Goal: Task Accomplishment & Management: Manage account settings

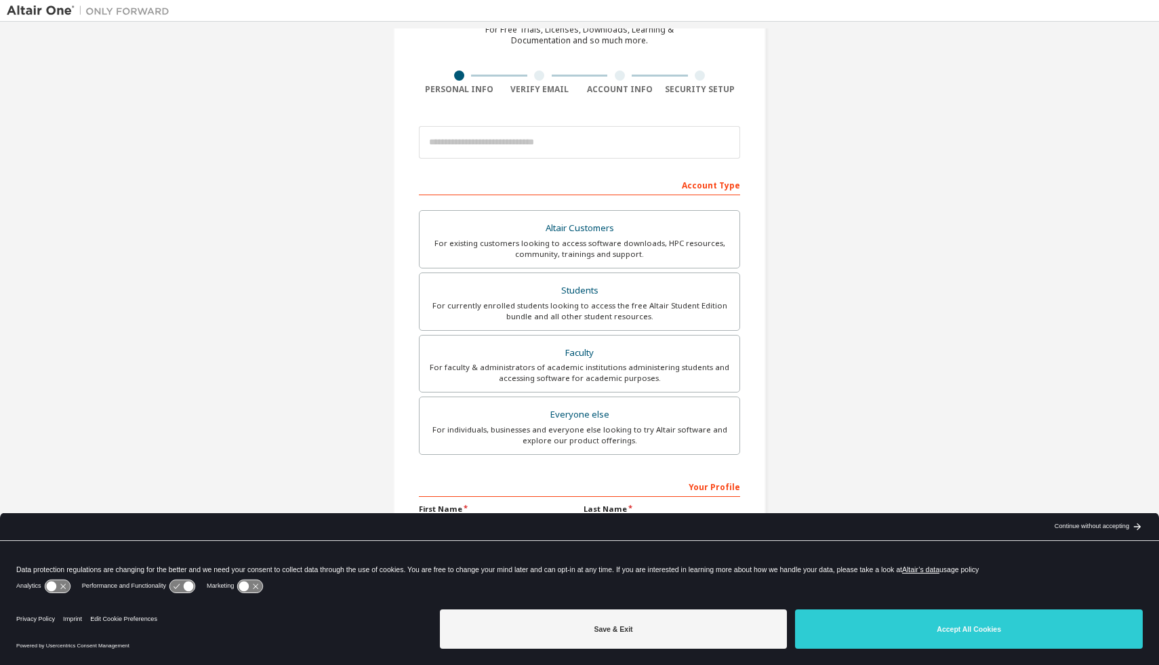
scroll to position [127, 0]
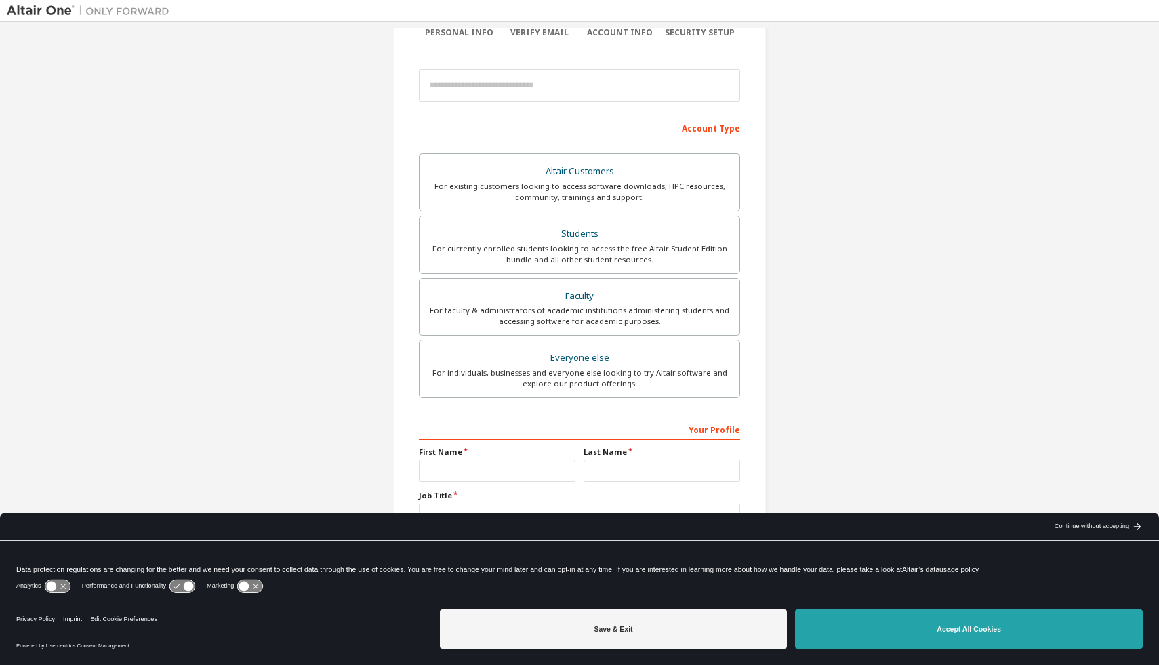
click at [909, 628] on button "Accept All Cookies" at bounding box center [969, 628] width 348 height 39
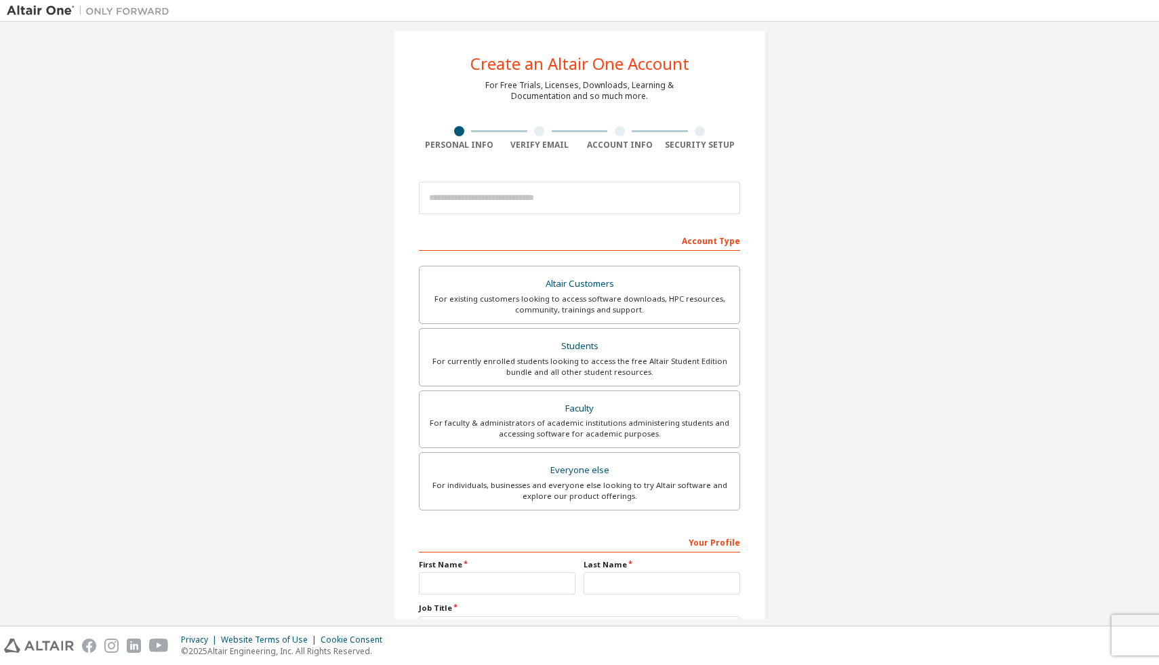
scroll to position [7, 0]
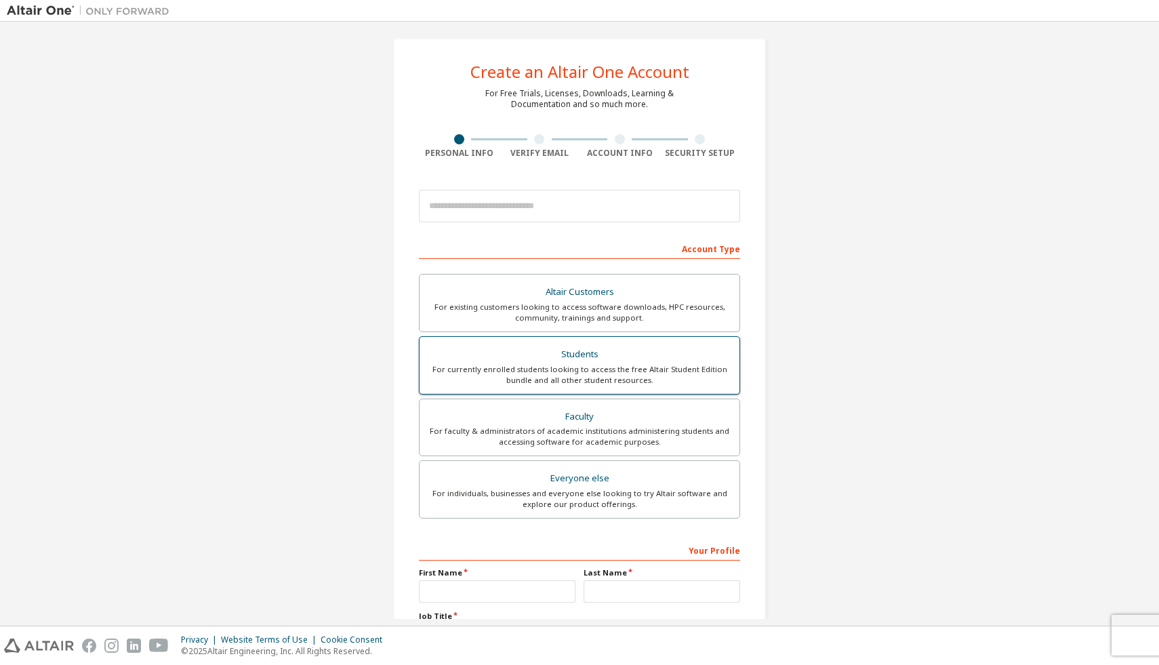
click at [564, 352] on div "Students" at bounding box center [580, 354] width 304 height 19
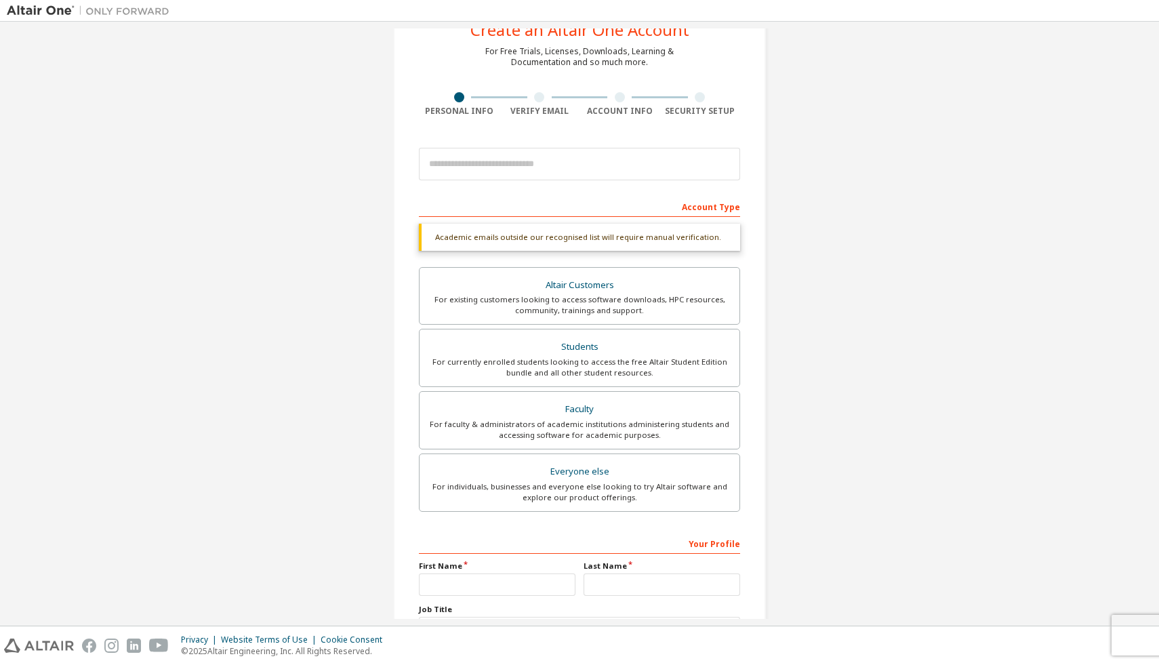
scroll to position [163, 0]
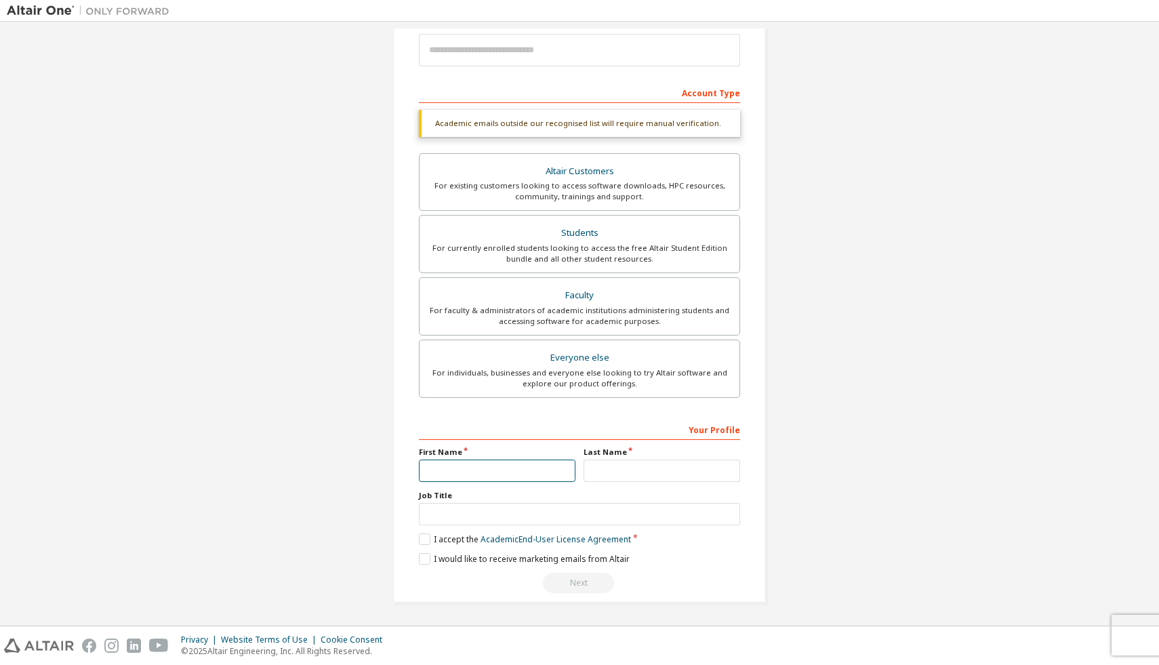
click at [494, 470] on input "text" at bounding box center [497, 471] width 157 height 22
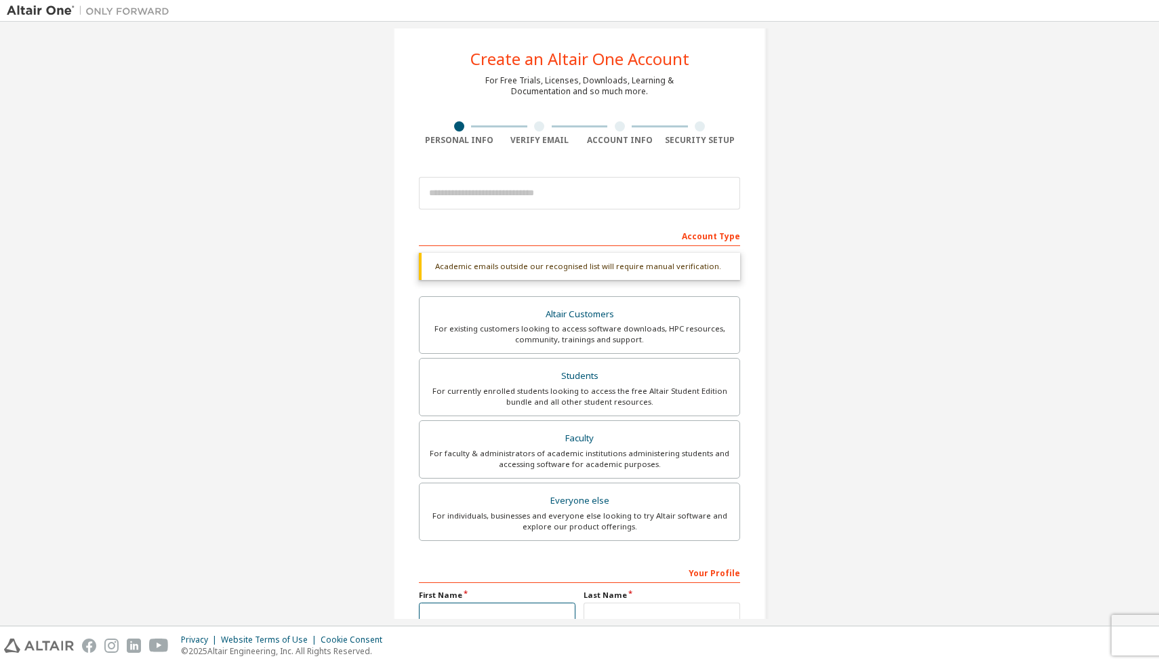
scroll to position [0, 0]
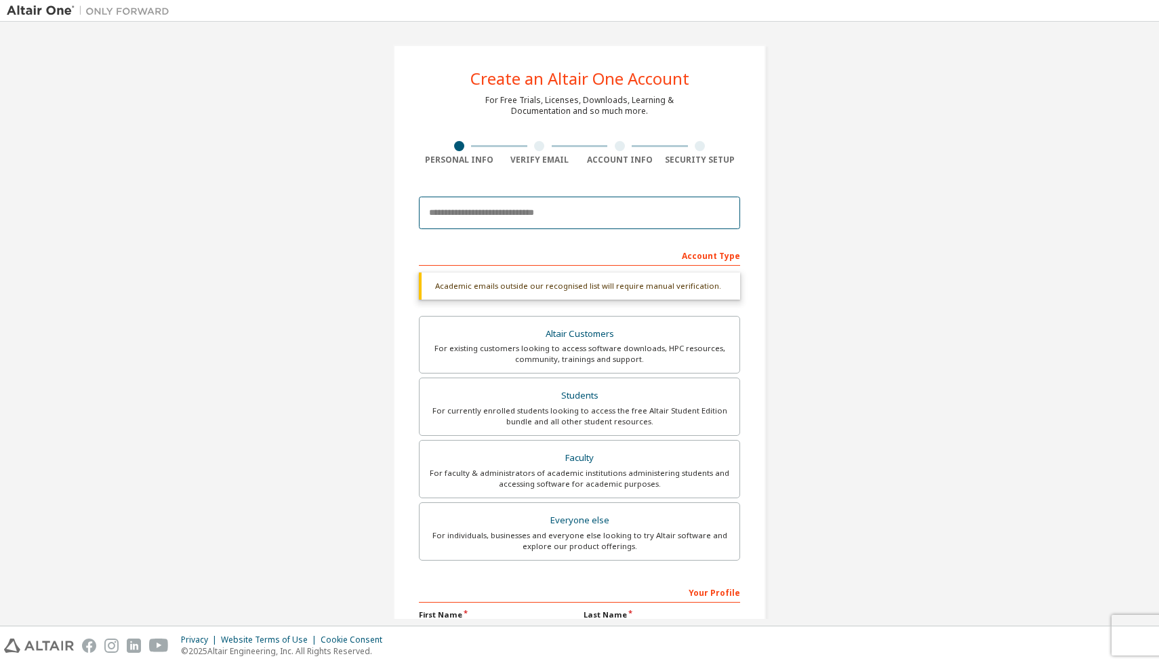
click at [477, 220] on input "email" at bounding box center [579, 213] width 321 height 33
type input "**********"
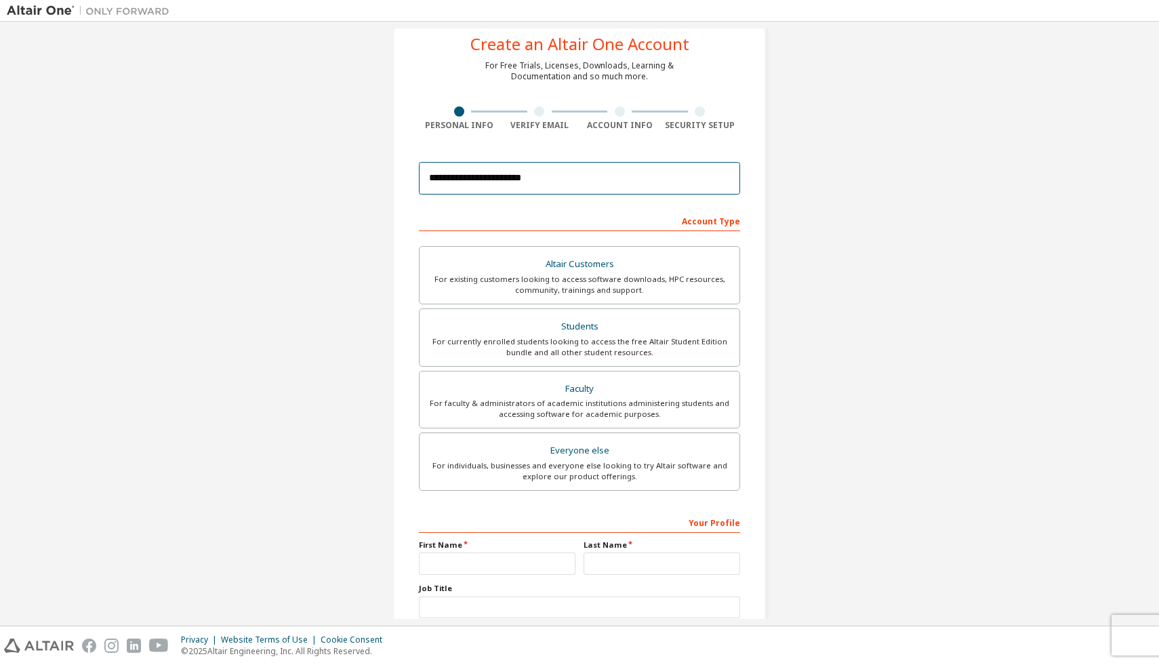
scroll to position [127, 0]
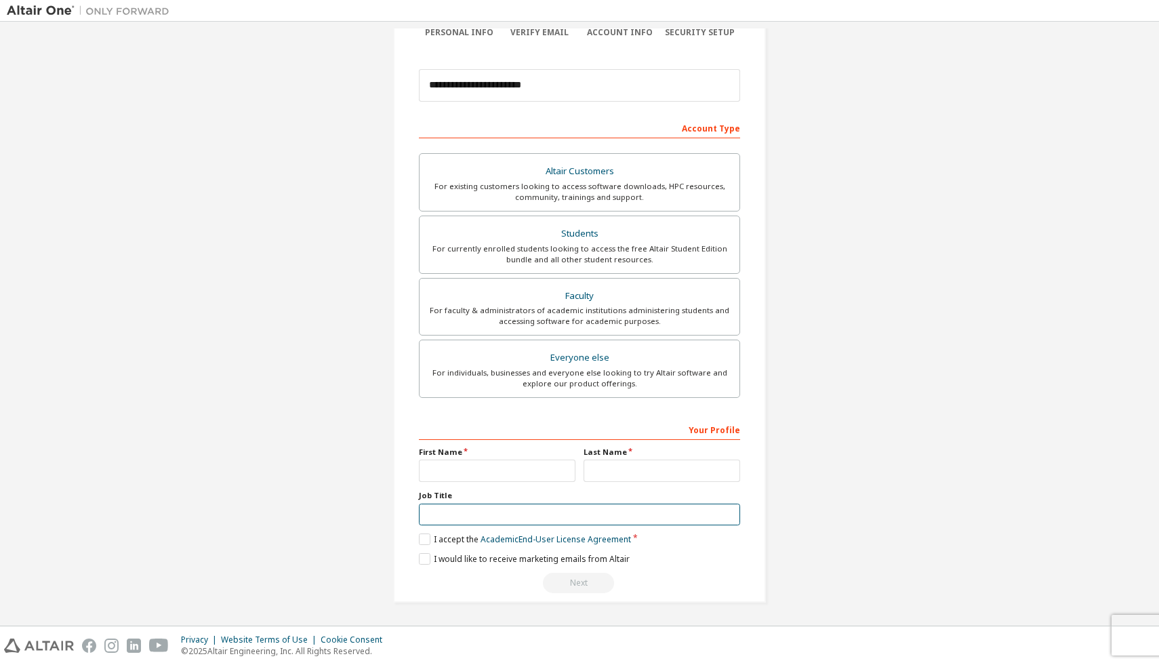
click at [523, 515] on input "text" at bounding box center [579, 515] width 321 height 22
click at [505, 468] on input "text" at bounding box center [497, 471] width 157 height 22
type input "******"
type input "*****"
click at [426, 544] on label "I accept the Academic End-User License Agreement" at bounding box center [525, 540] width 212 height 12
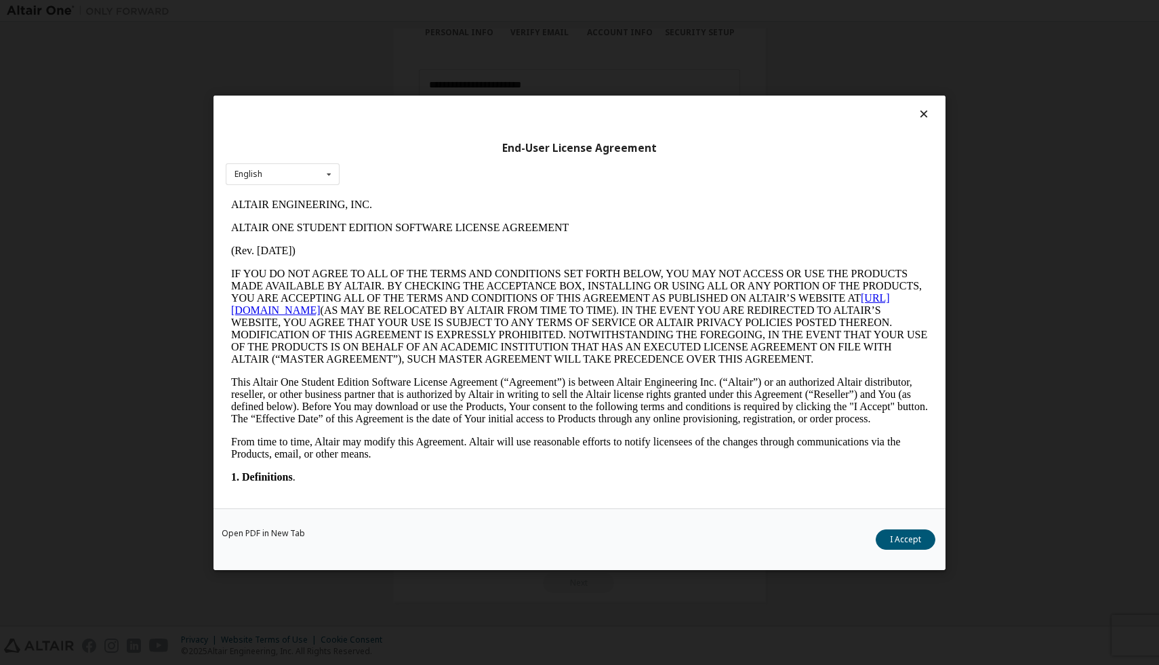
scroll to position [0, 0]
click at [917, 544] on button "I Accept" at bounding box center [906, 539] width 60 height 20
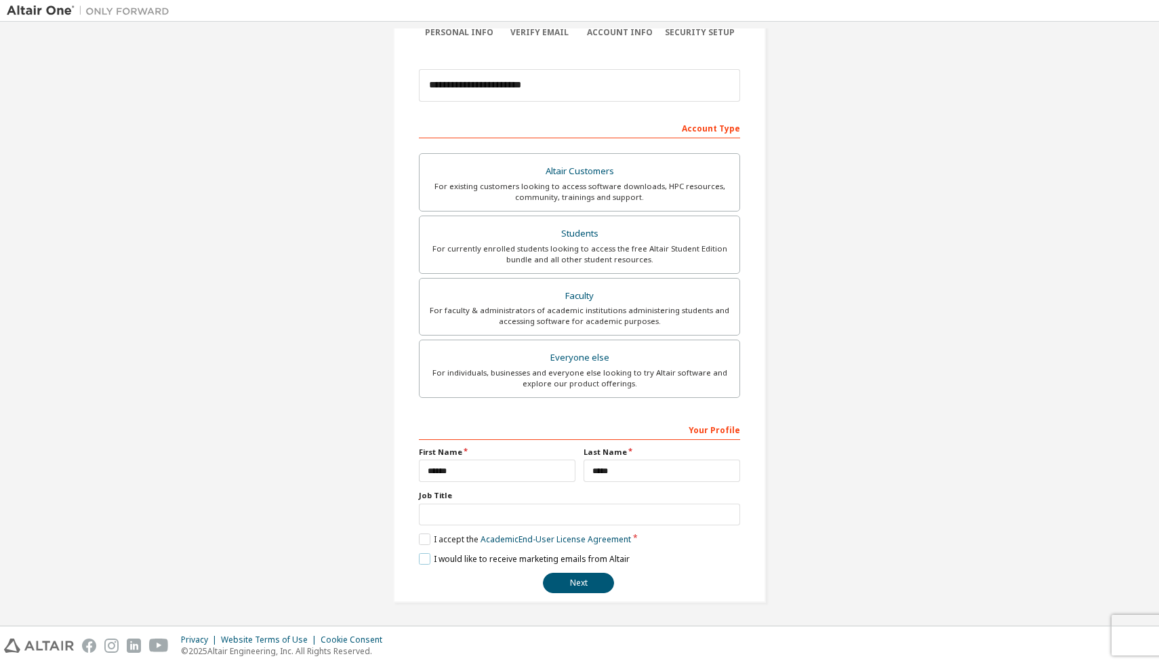
click at [420, 558] on label "I would like to receive marketing emails from Altair" at bounding box center [524, 559] width 211 height 12
click at [422, 561] on label "I would like to receive marketing emails from Altair" at bounding box center [524, 559] width 211 height 12
click at [575, 579] on button "Next" at bounding box center [578, 583] width 71 height 20
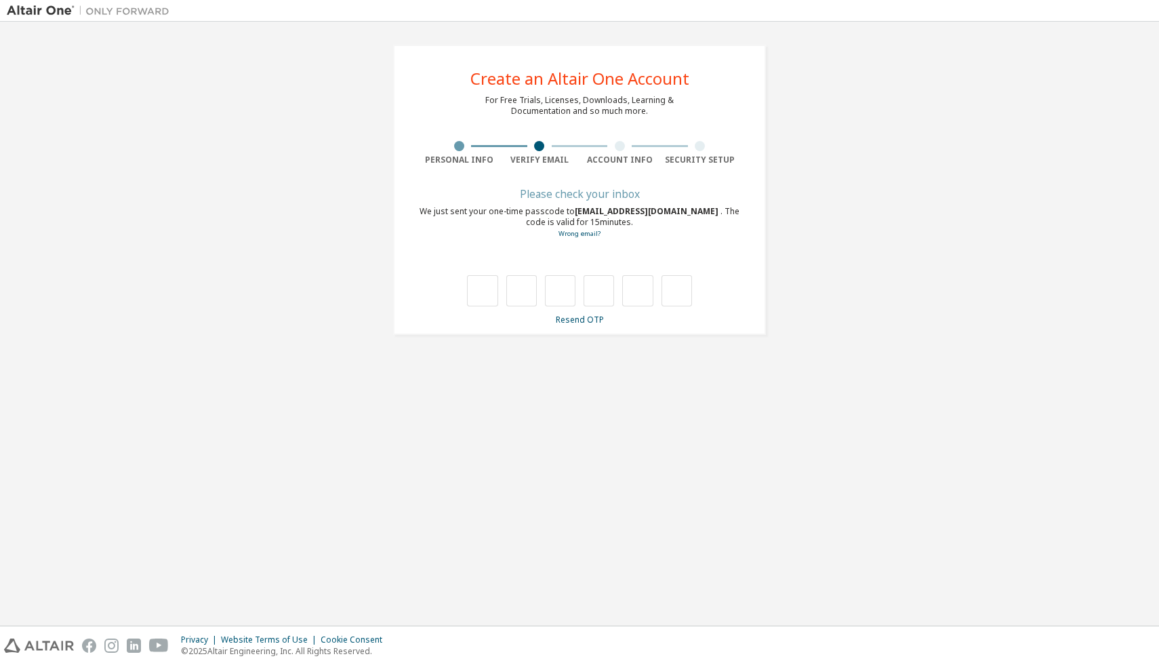
type input "*"
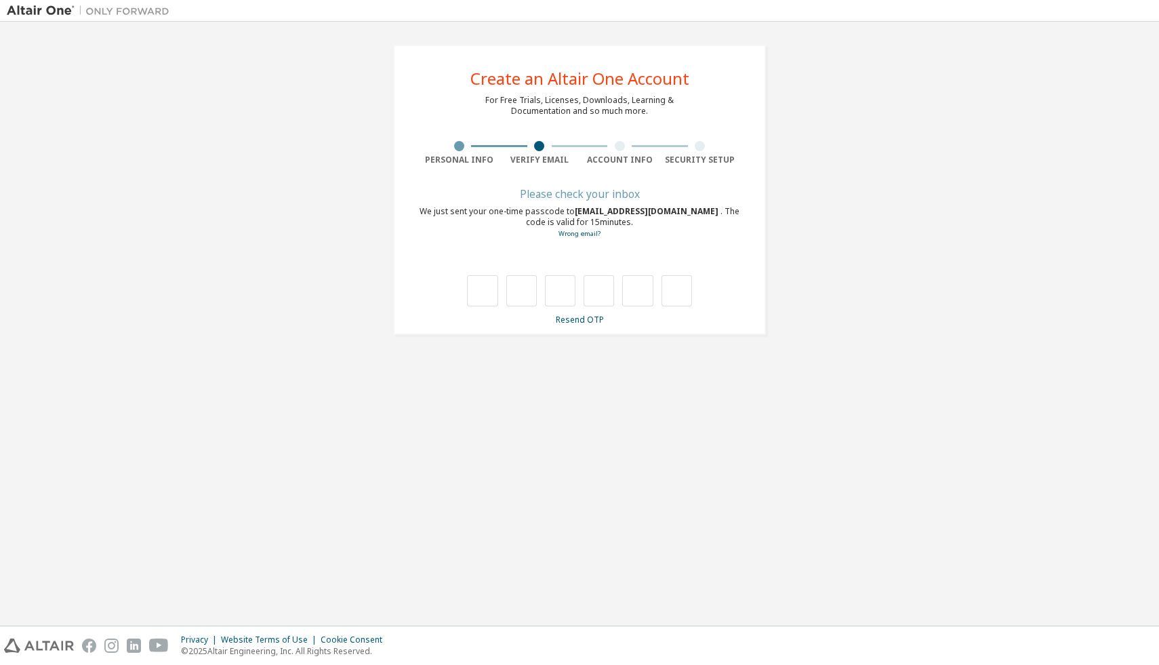
type input "*"
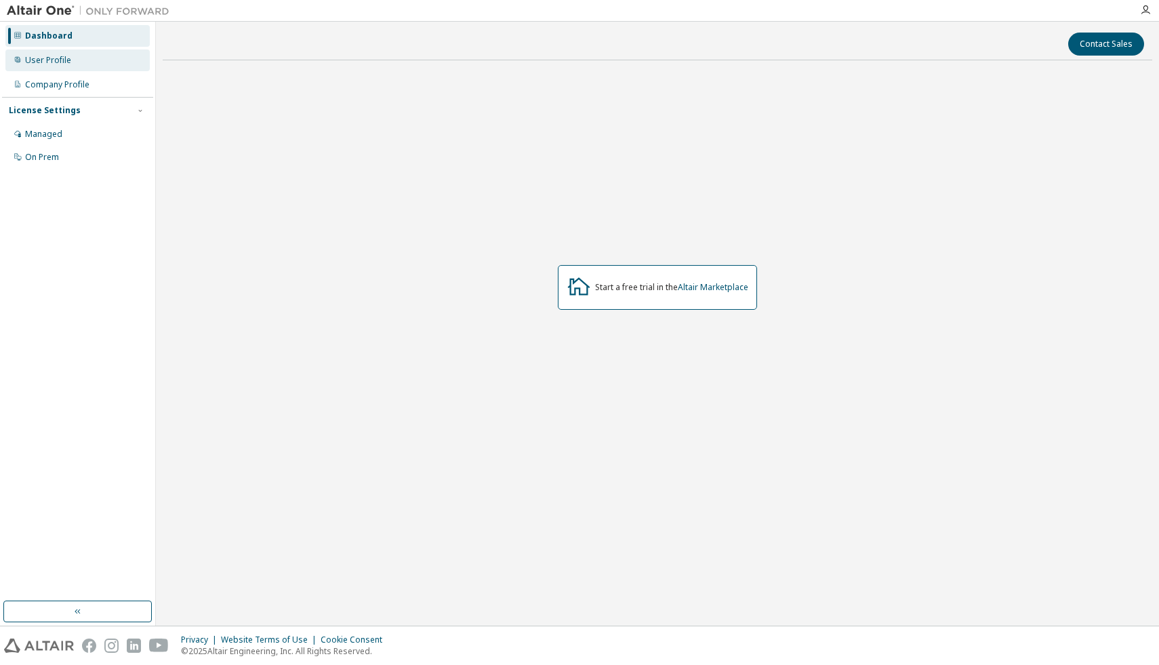
click at [36, 57] on div "User Profile" at bounding box center [48, 60] width 46 height 11
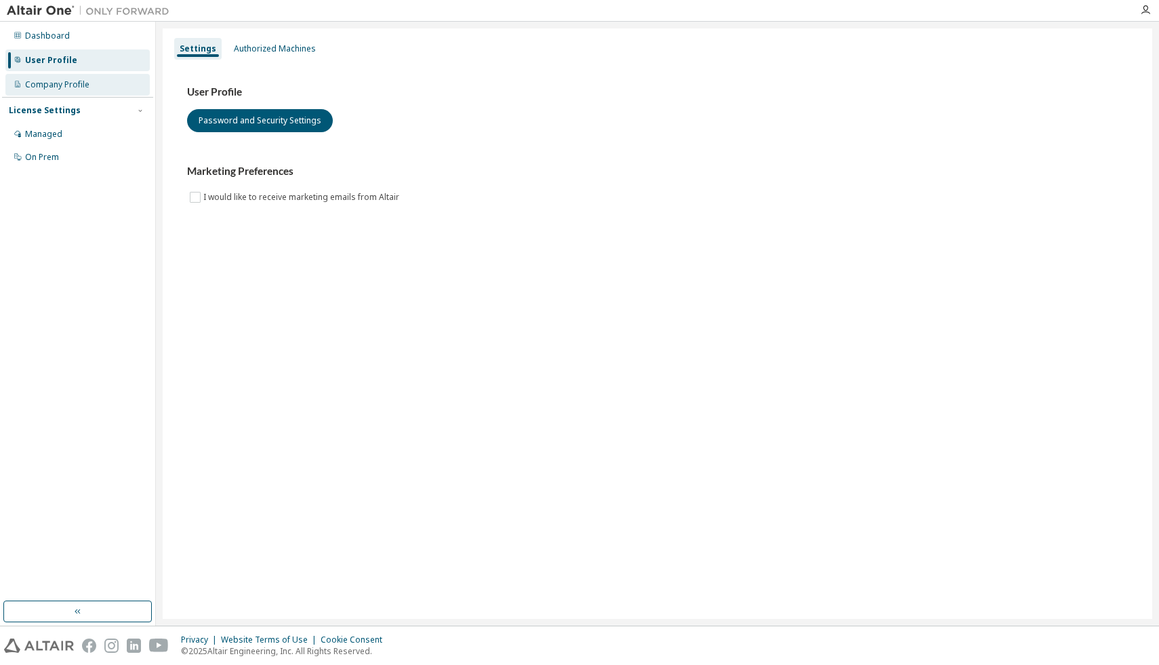
click at [42, 85] on div "Company Profile" at bounding box center [57, 84] width 64 height 11
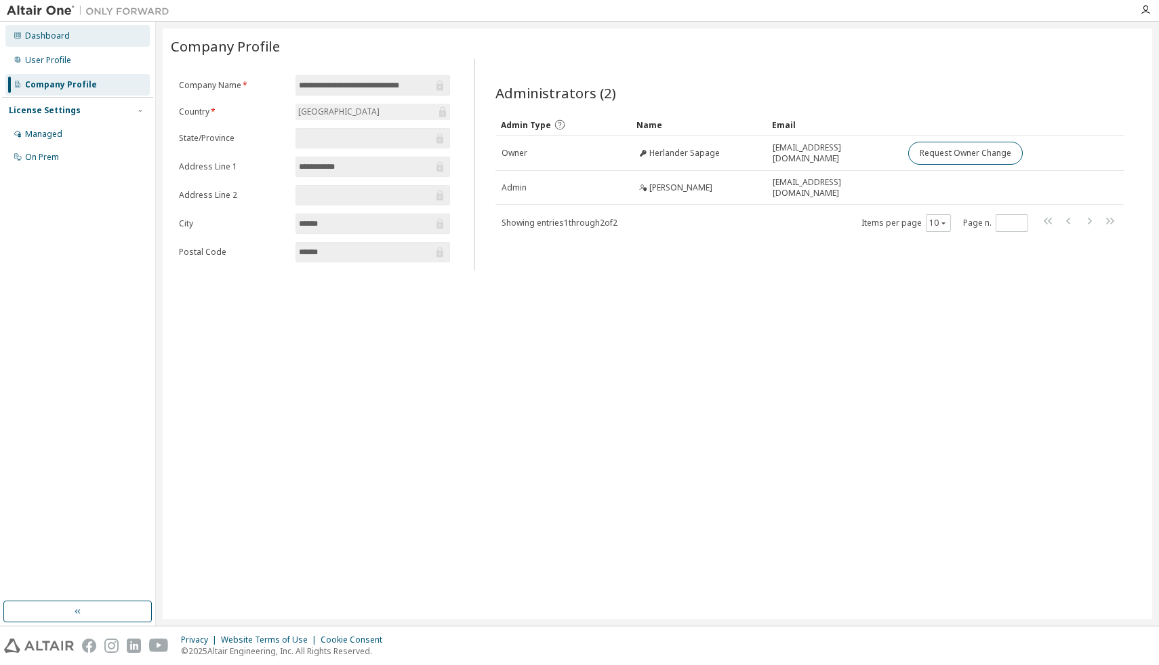
click at [45, 46] on div "Dashboard" at bounding box center [77, 36] width 144 height 22
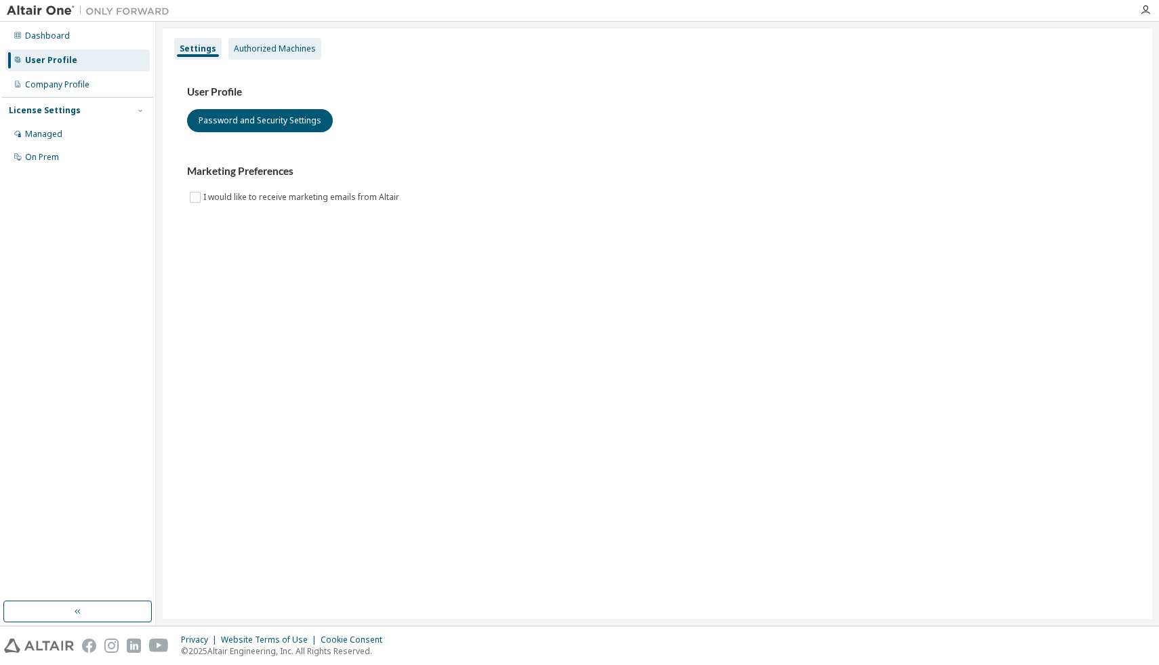
click at [245, 58] on div "Authorized Machines" at bounding box center [274, 49] width 93 height 22
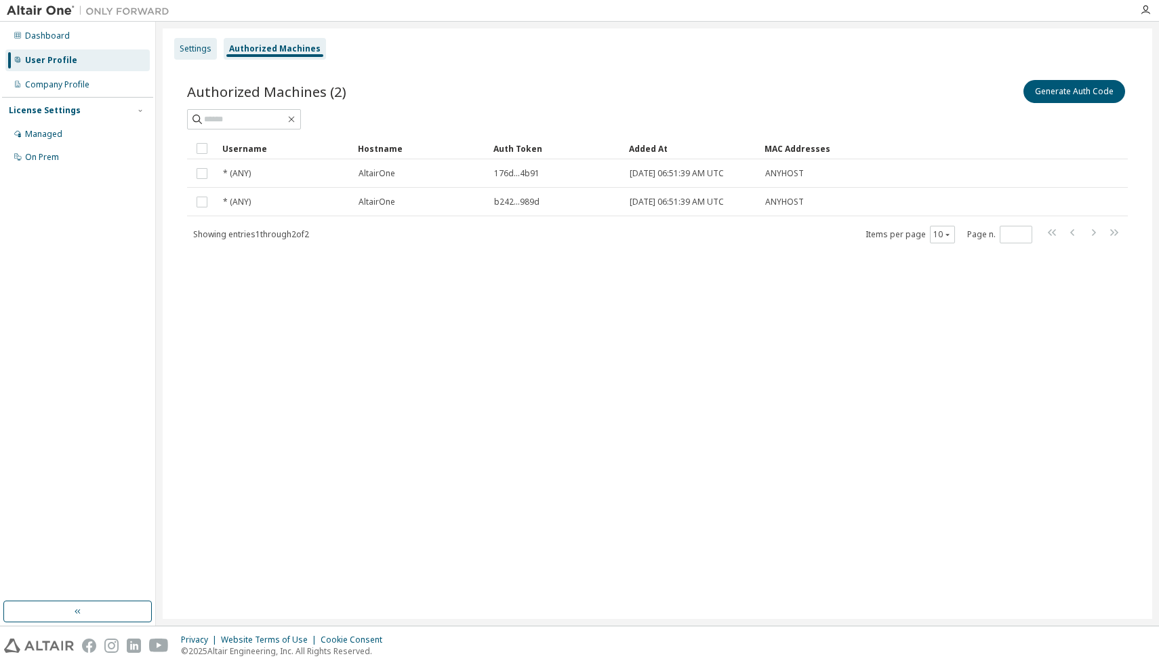
click at [203, 55] on div "Settings" at bounding box center [195, 49] width 43 height 22
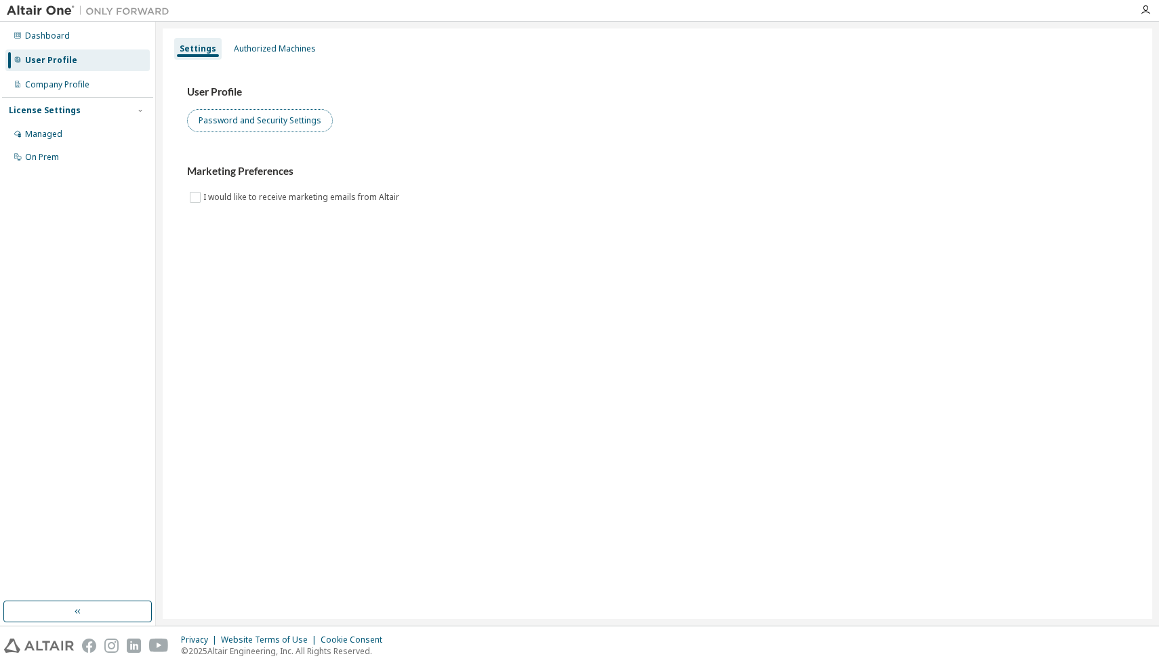
click at [241, 128] on button "Password and Security Settings" at bounding box center [260, 120] width 146 height 23
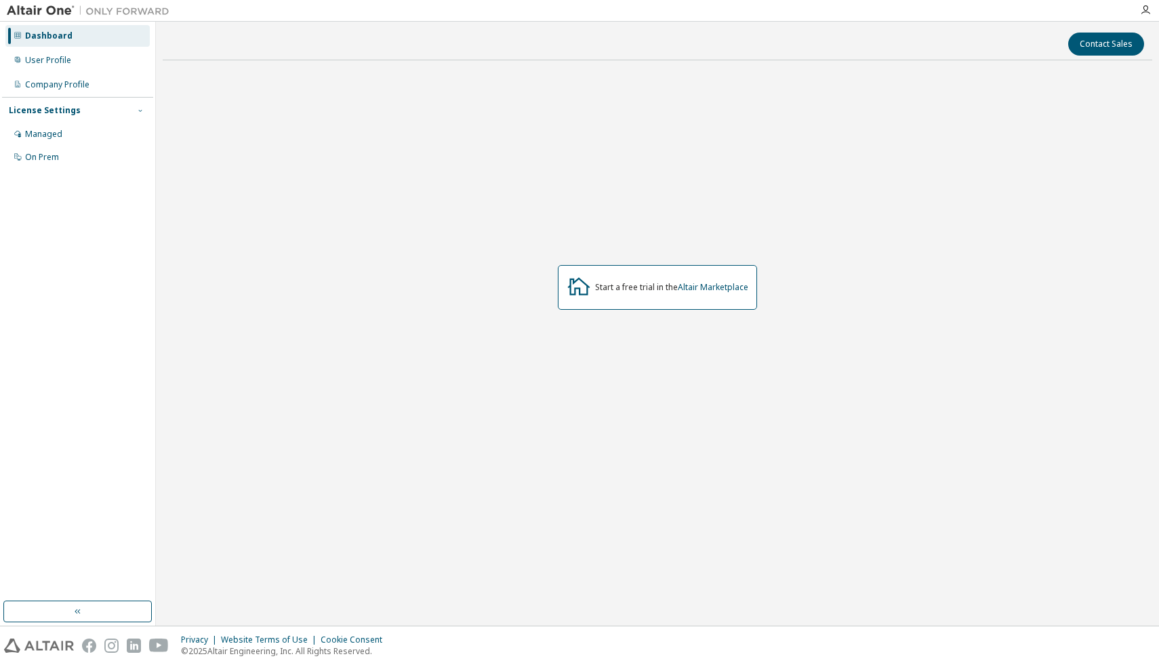
click at [134, 111] on button "button" at bounding box center [140, 110] width 12 height 12
click at [42, 136] on div "Managed" at bounding box center [43, 134] width 37 height 11
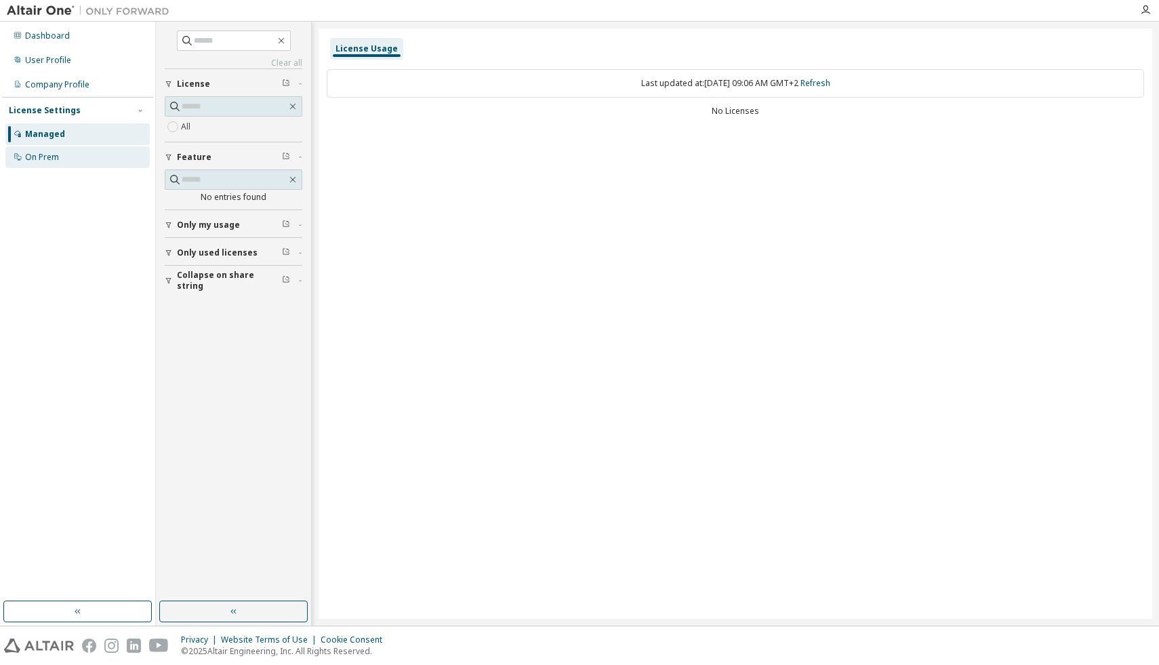
click at [81, 167] on div "On Prem" at bounding box center [77, 157] width 144 height 22
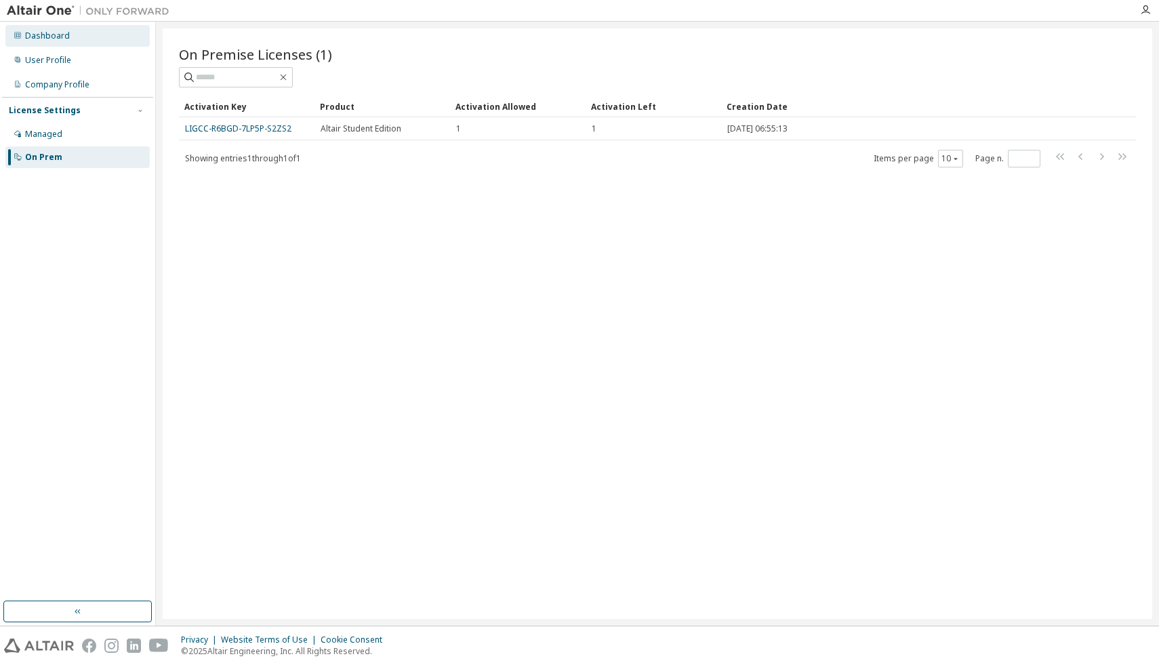
click at [36, 37] on div "Dashboard" at bounding box center [47, 36] width 45 height 11
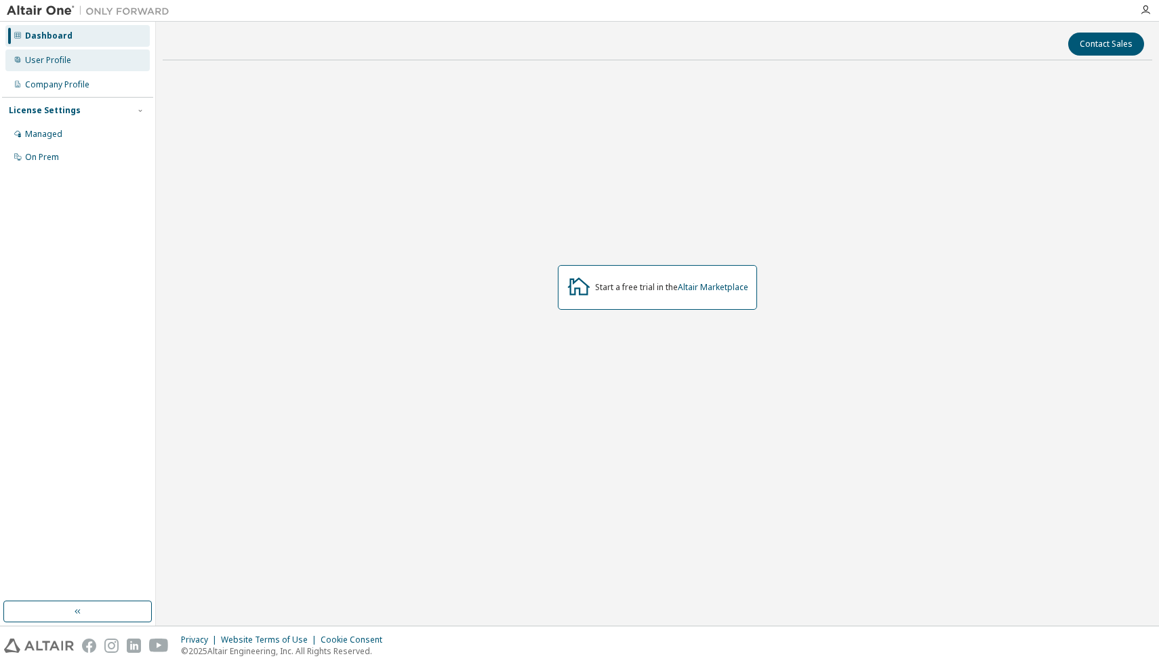
click at [26, 62] on div "User Profile" at bounding box center [48, 60] width 46 height 11
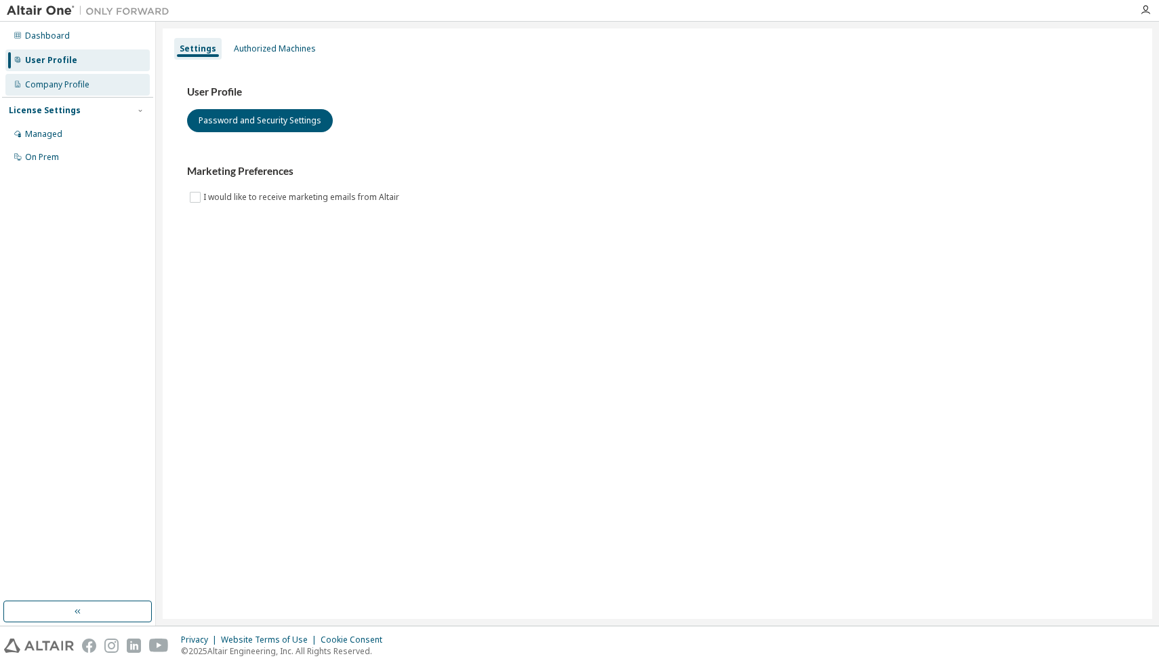
click at [30, 88] on div "Company Profile" at bounding box center [57, 84] width 64 height 11
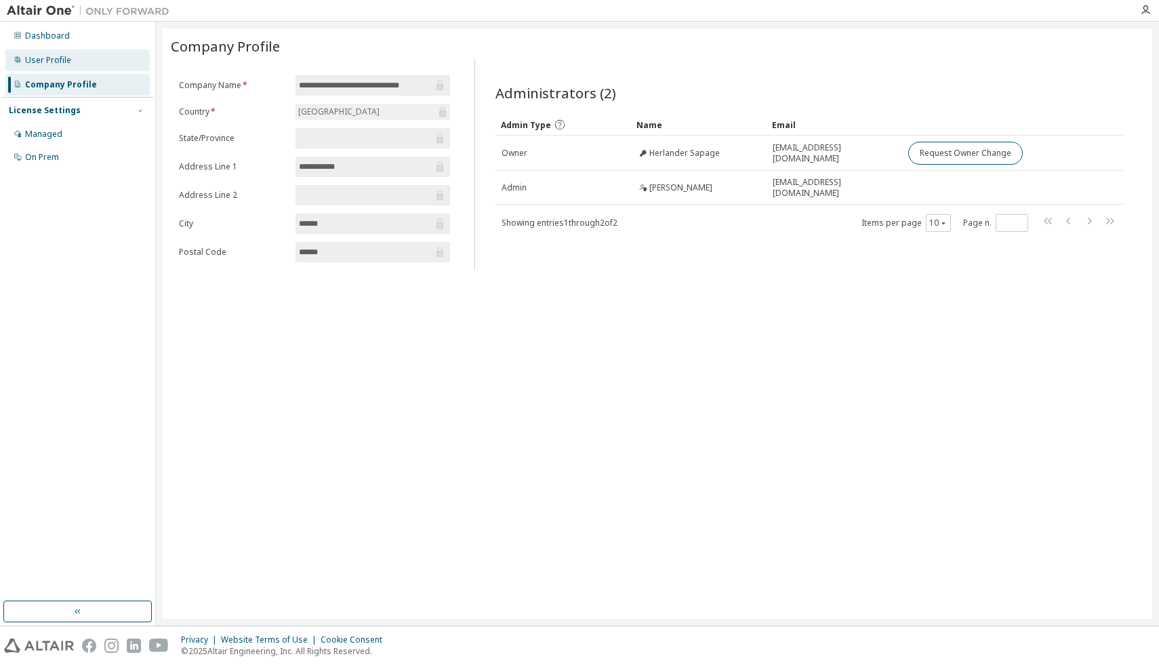
click at [51, 54] on div "User Profile" at bounding box center [77, 60] width 144 height 22
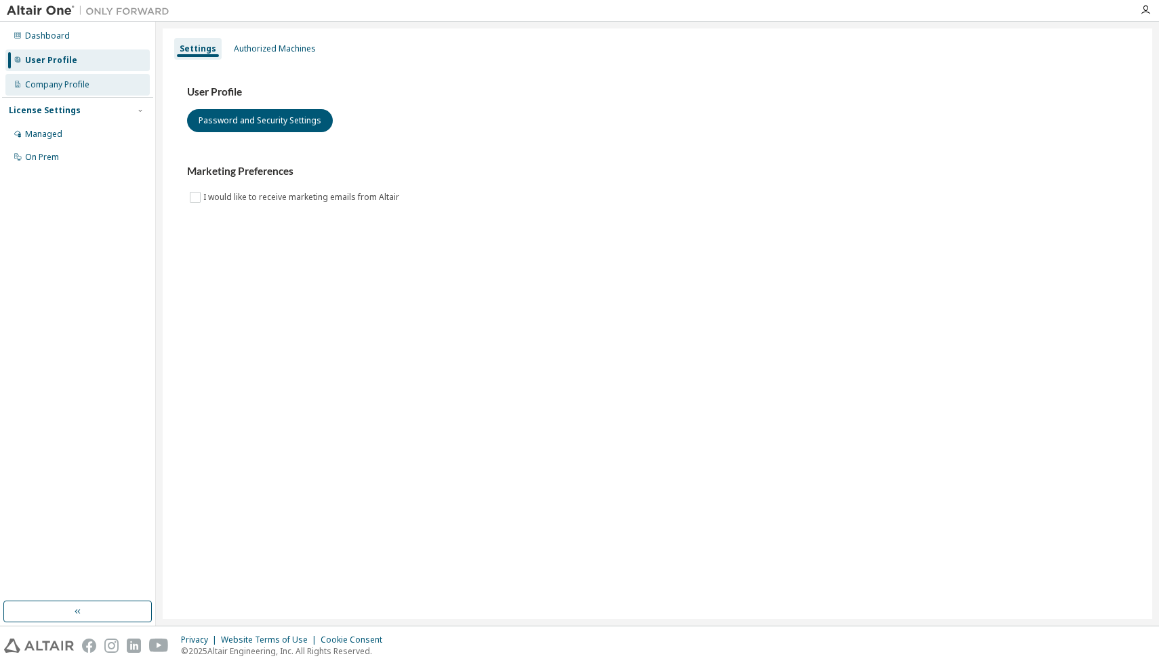
click at [46, 86] on div "Company Profile" at bounding box center [57, 84] width 64 height 11
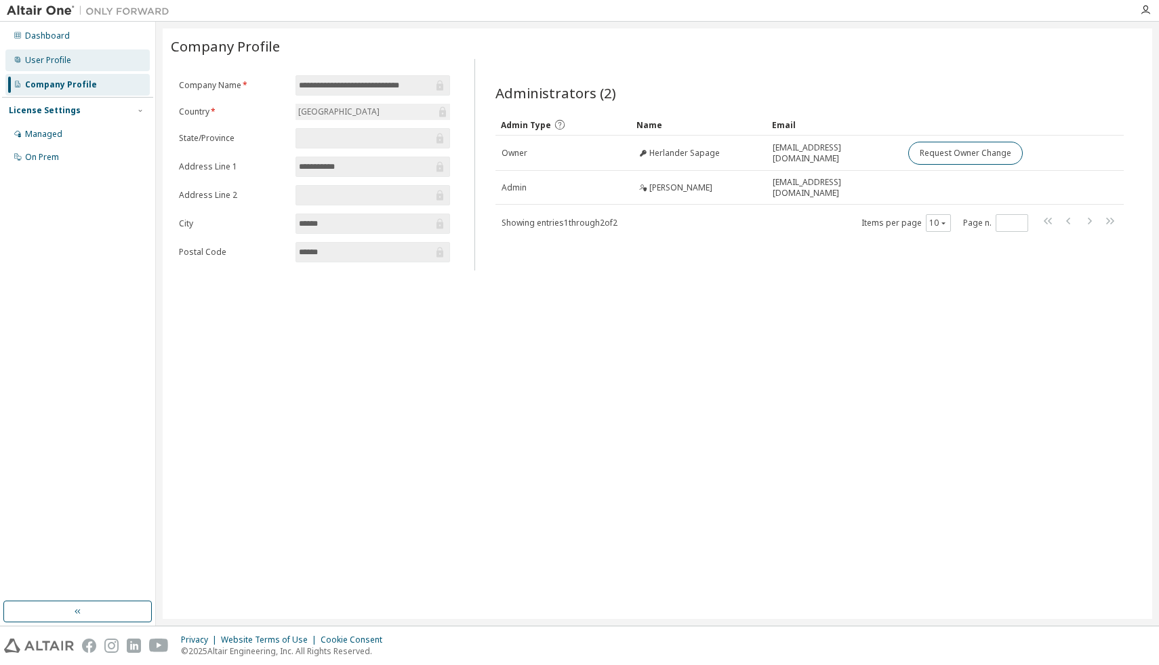
click at [53, 56] on div "User Profile" at bounding box center [48, 60] width 46 height 11
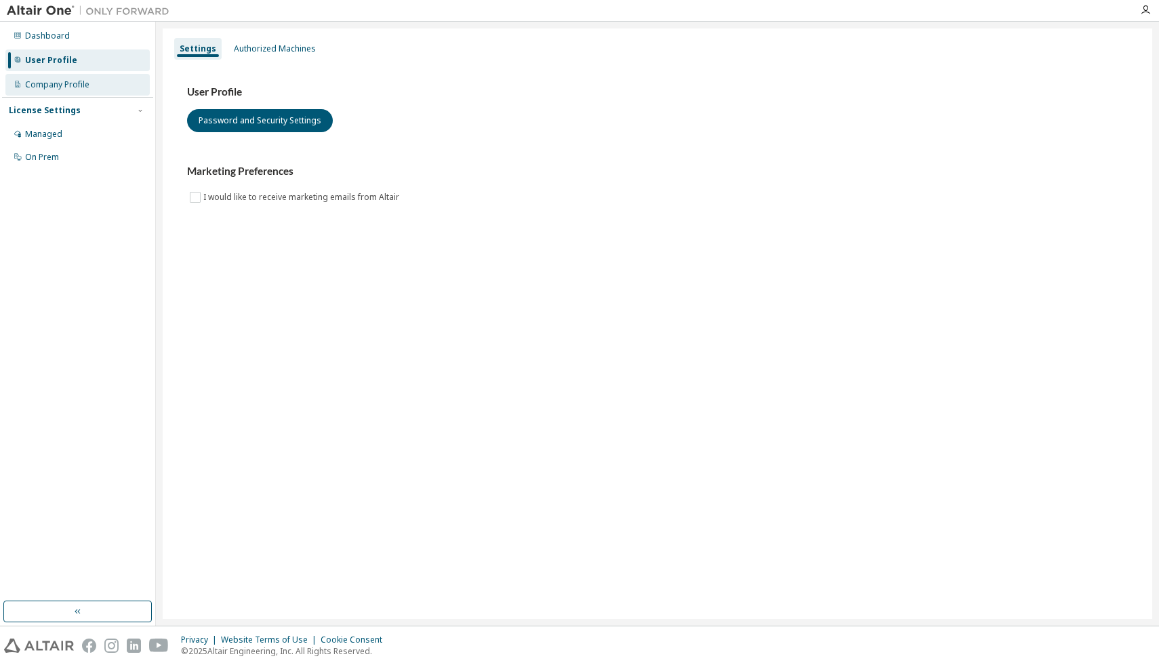
click at [91, 81] on div "Company Profile" at bounding box center [77, 85] width 144 height 22
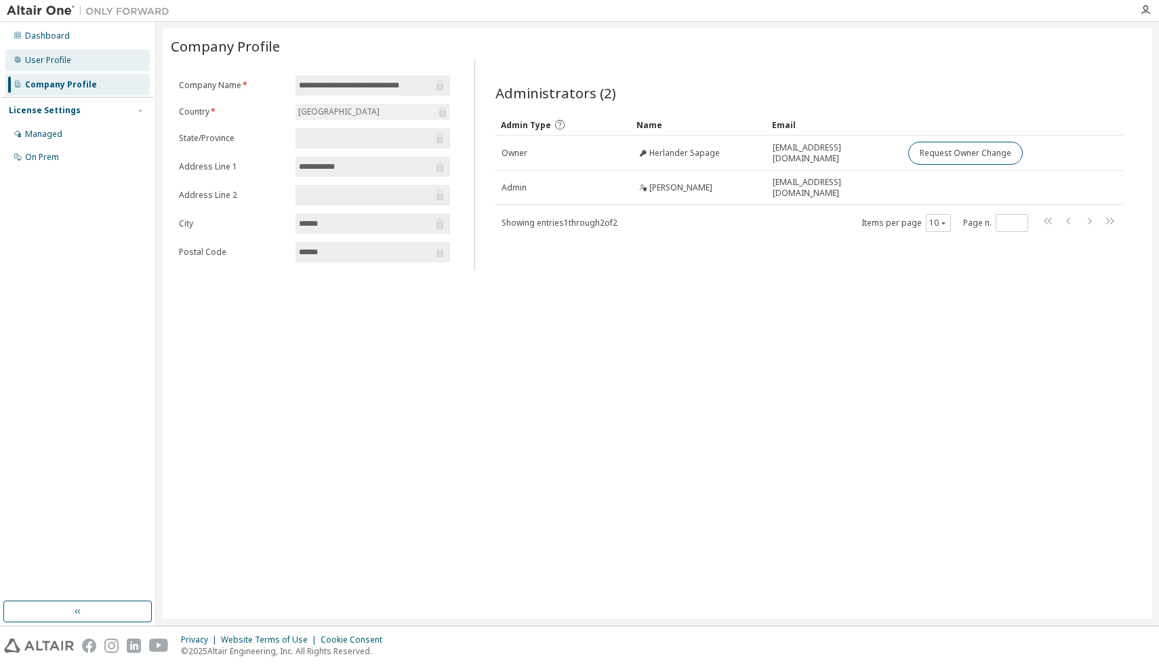
click at [84, 68] on div "User Profile" at bounding box center [77, 60] width 144 height 22
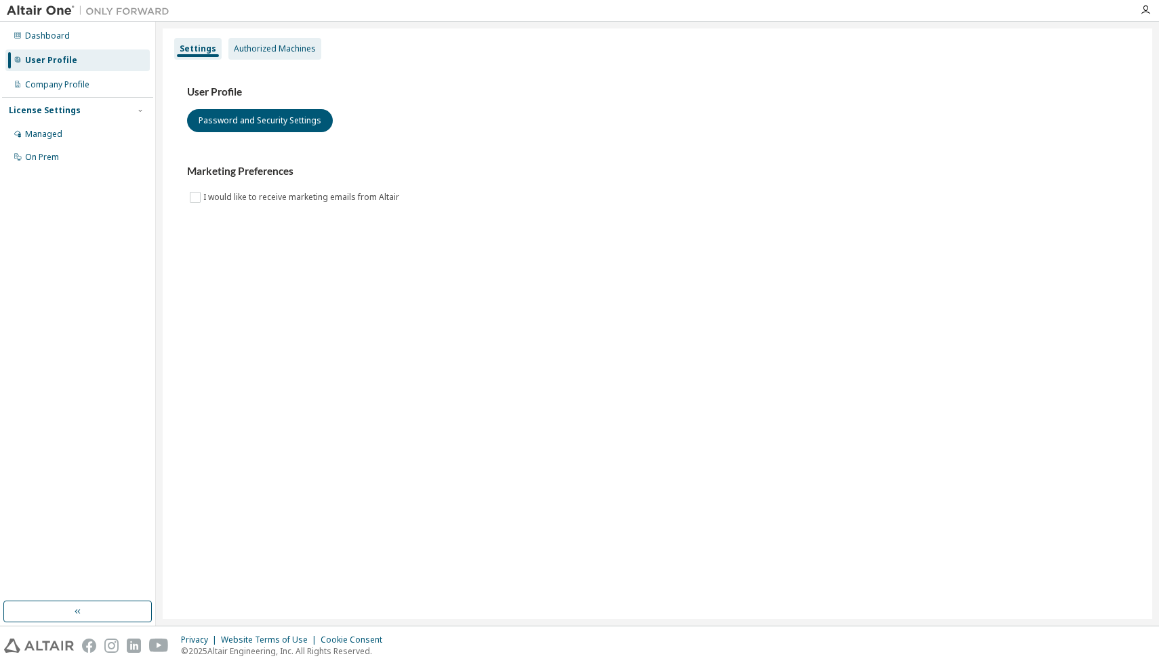
click at [258, 53] on div "Authorized Machines" at bounding box center [275, 48] width 82 height 11
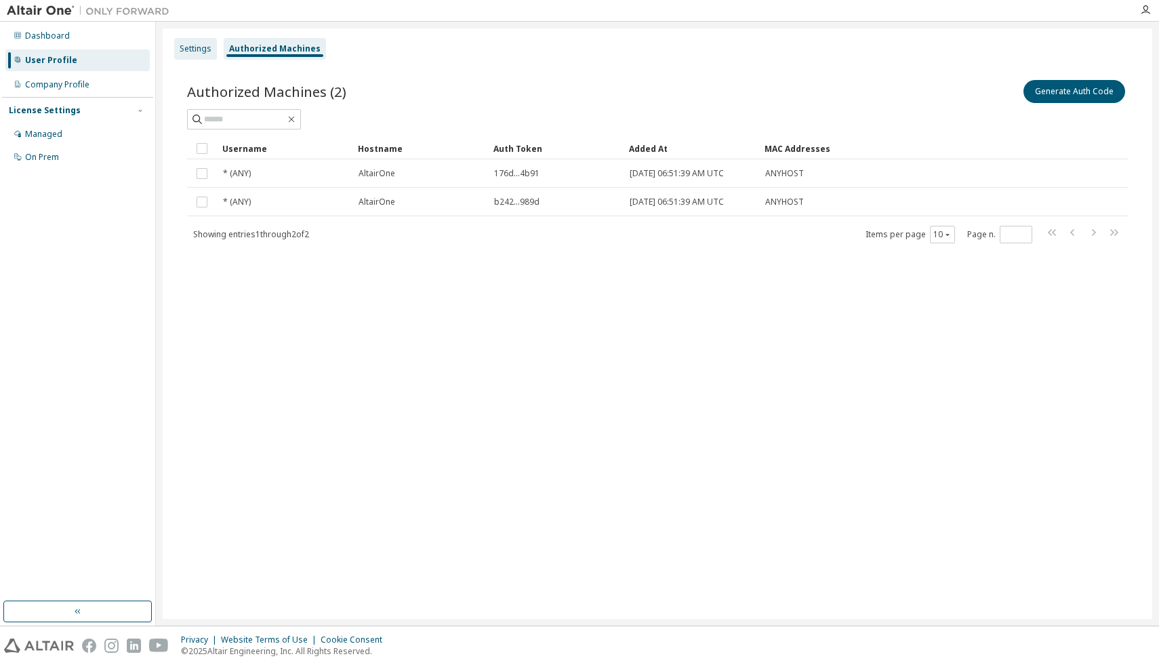
click at [200, 41] on div "Settings" at bounding box center [195, 49] width 43 height 22
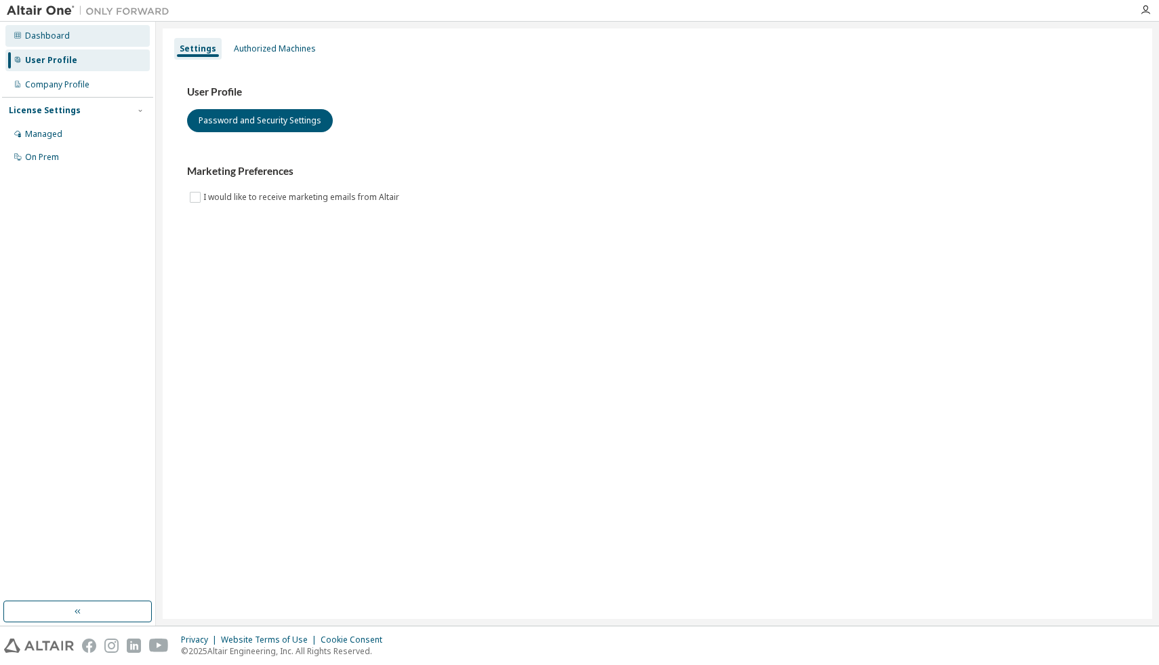
click at [33, 46] on div "Dashboard" at bounding box center [77, 36] width 144 height 22
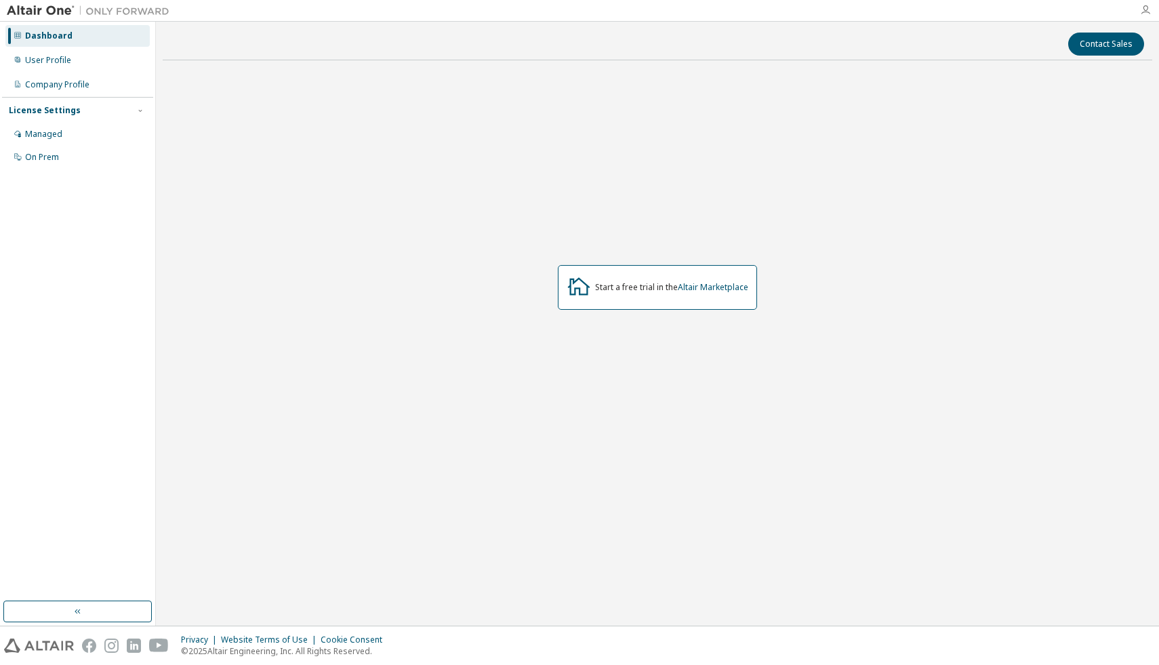
click at [1146, 14] on icon "button" at bounding box center [1145, 10] width 11 height 11
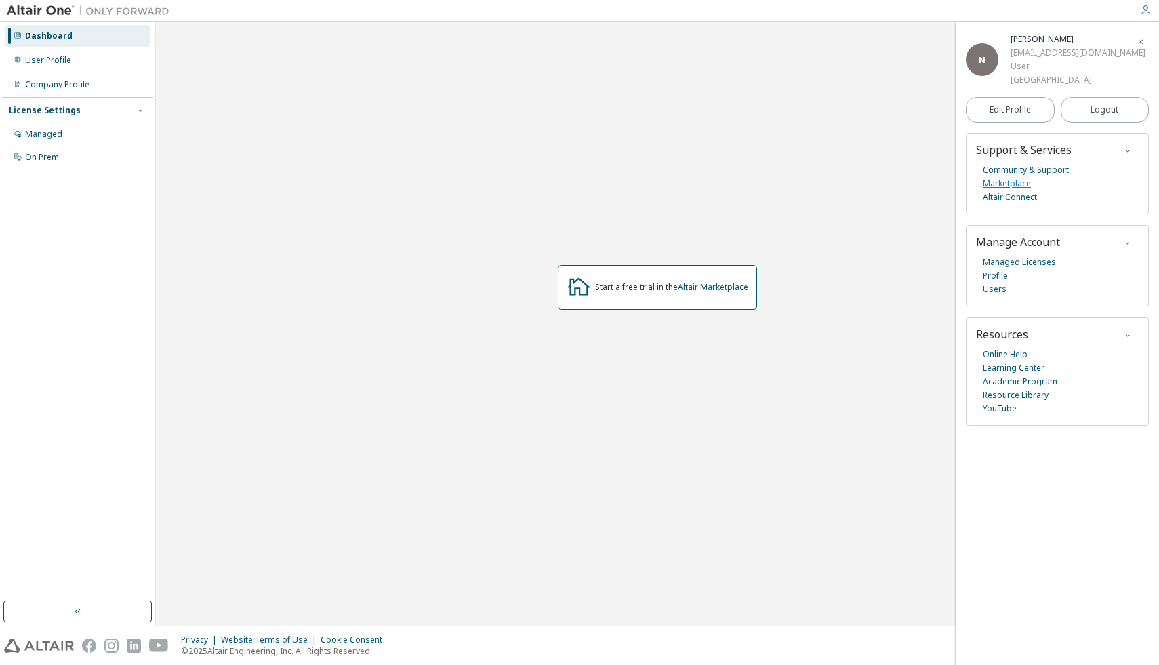
click at [1012, 188] on link "Marketplace" at bounding box center [1007, 184] width 48 height 14
click at [996, 277] on link "Profile" at bounding box center [995, 276] width 25 height 14
click at [52, 85] on div "Company Profile" at bounding box center [57, 84] width 64 height 11
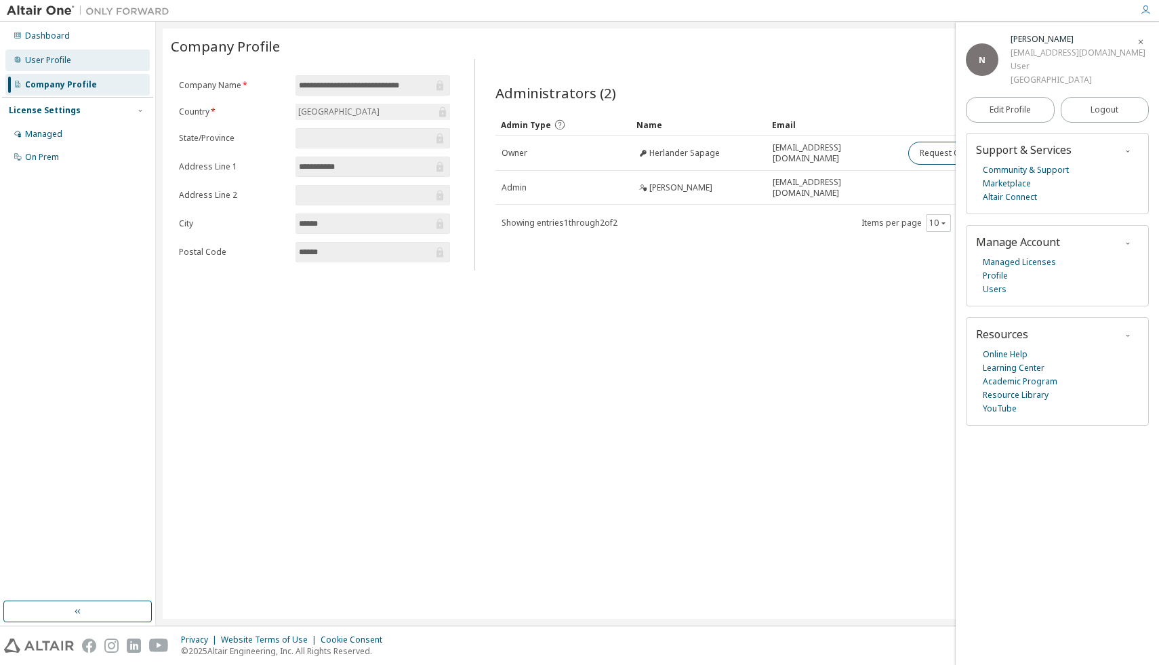
click at [54, 66] on div "User Profile" at bounding box center [77, 60] width 144 height 22
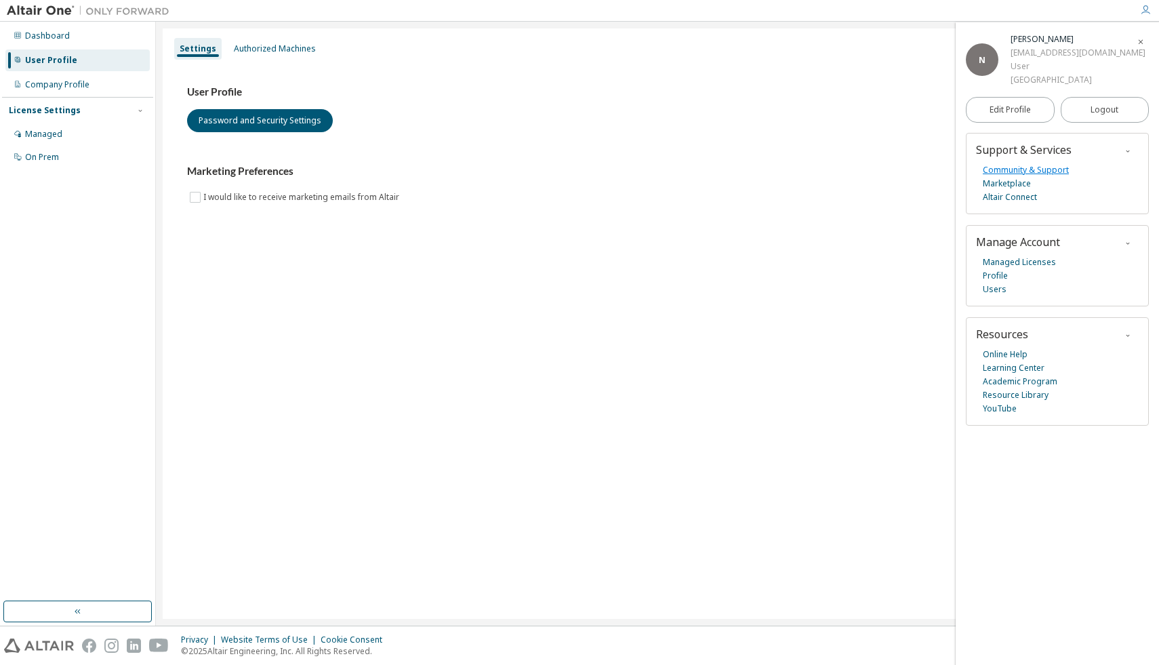
click at [1024, 168] on link "Community & Support" at bounding box center [1026, 170] width 86 height 14
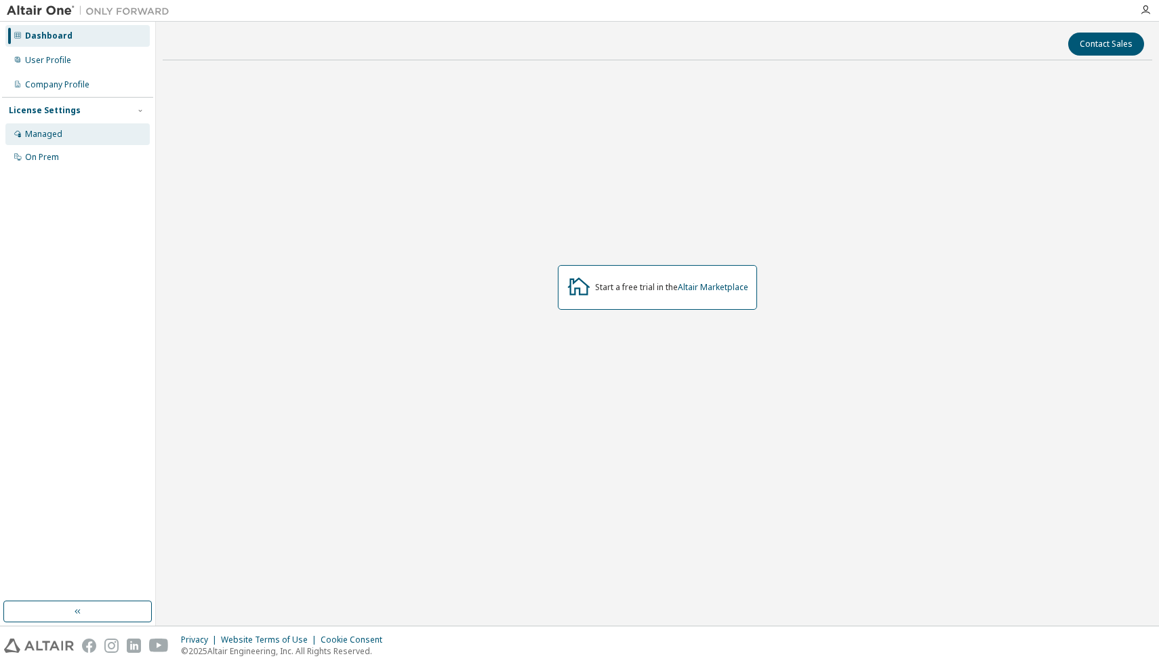
click at [39, 136] on div "Managed" at bounding box center [43, 134] width 37 height 11
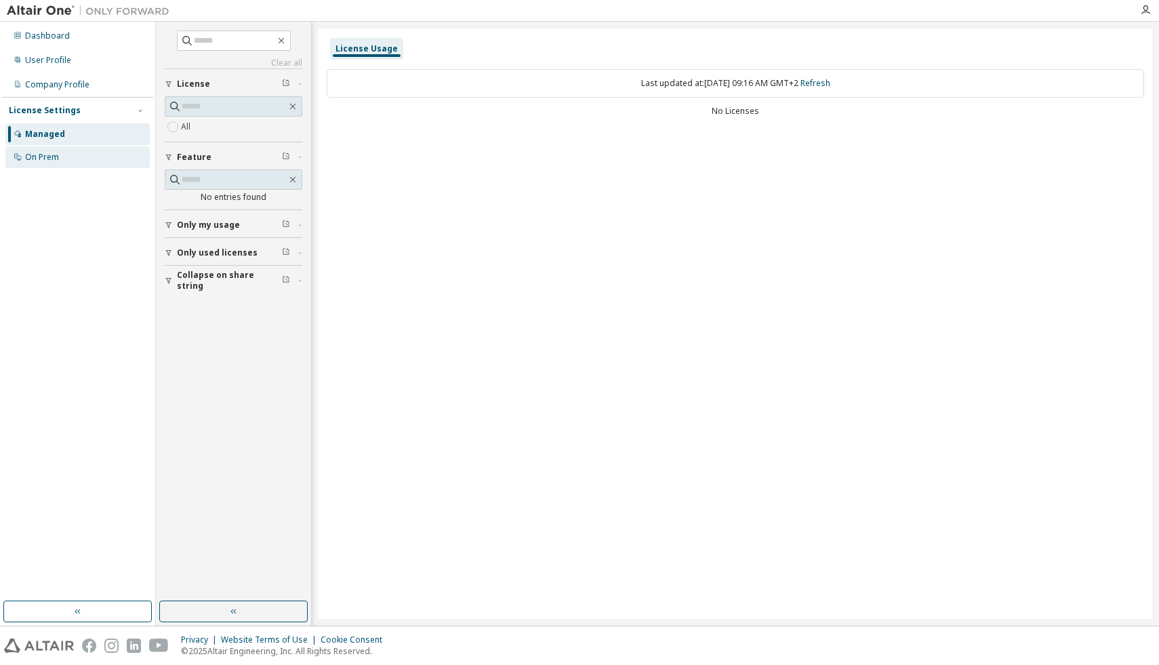
click at [39, 156] on div "On Prem" at bounding box center [42, 157] width 34 height 11
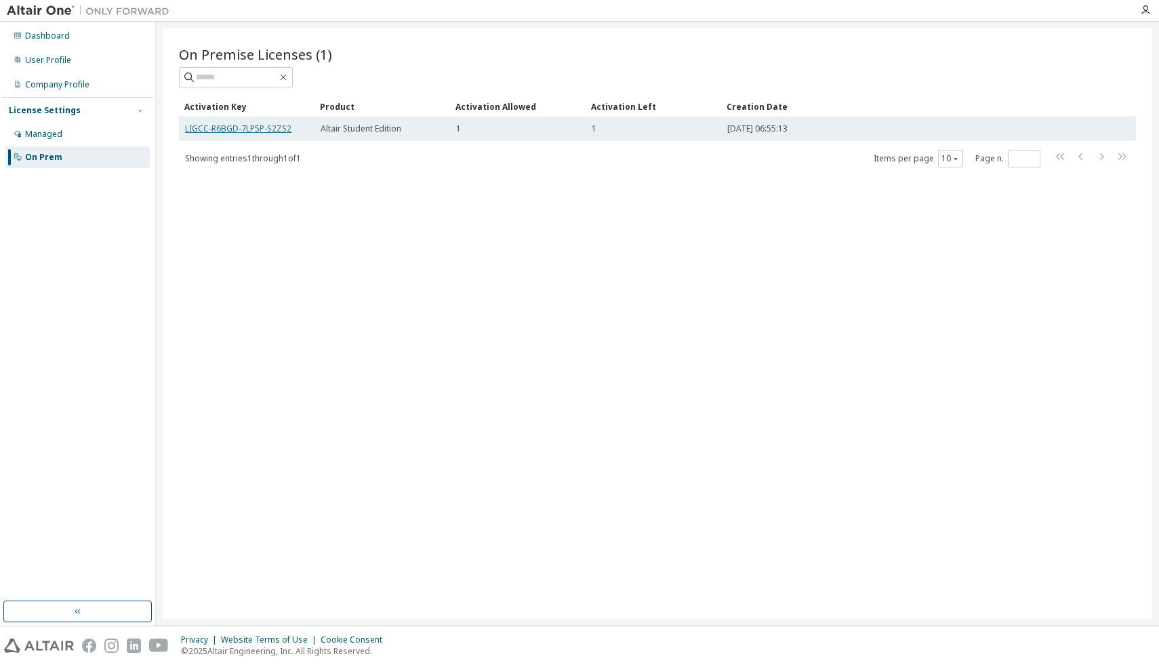
click at [215, 127] on link "LIGCC-R6BGD-7LP5P-S2ZS2" at bounding box center [238, 129] width 106 height 12
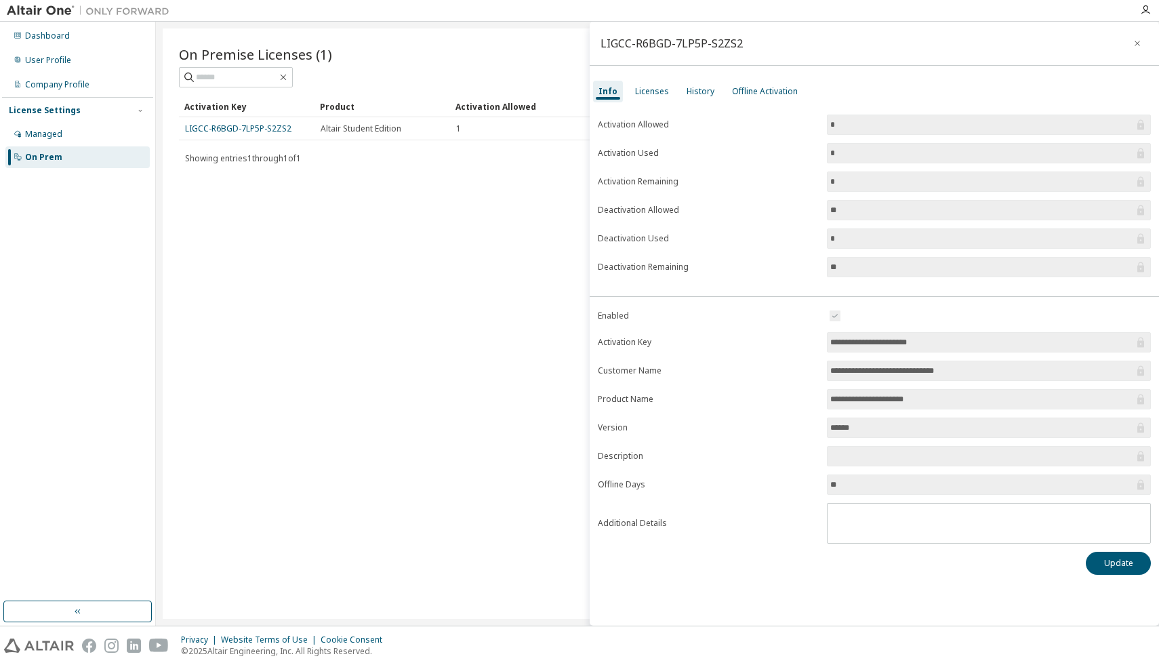
click at [937, 371] on input "**********" at bounding box center [982, 371] width 304 height 14
click at [853, 460] on input "text" at bounding box center [982, 456] width 304 height 14
click at [841, 416] on form "**********" at bounding box center [874, 426] width 553 height 236
click at [862, 423] on input "******" at bounding box center [982, 428] width 304 height 14
click at [852, 403] on input "**********" at bounding box center [982, 400] width 304 height 14
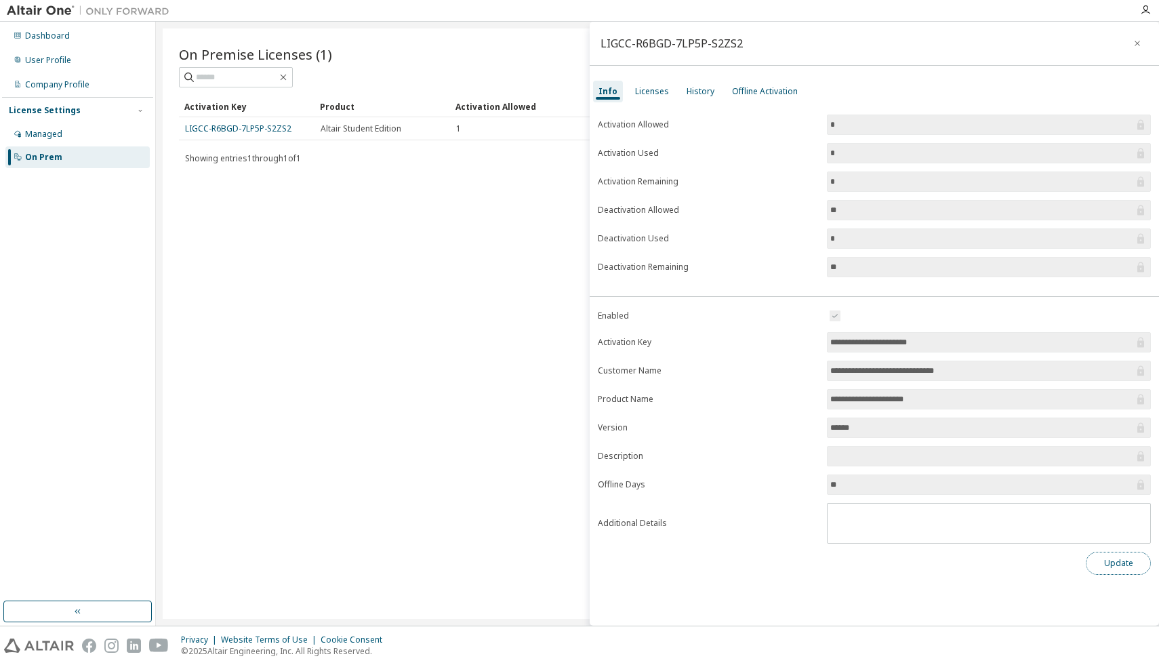
click at [1112, 569] on button "Update" at bounding box center [1118, 563] width 65 height 23
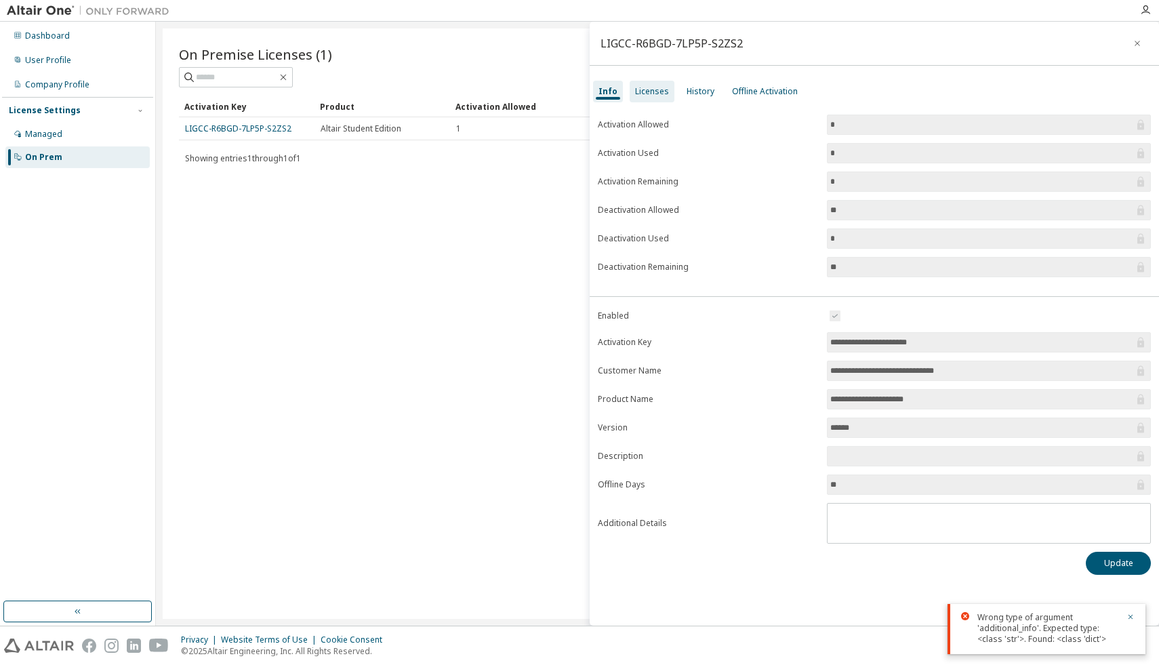
click at [647, 101] on div "Licenses" at bounding box center [652, 92] width 45 height 22
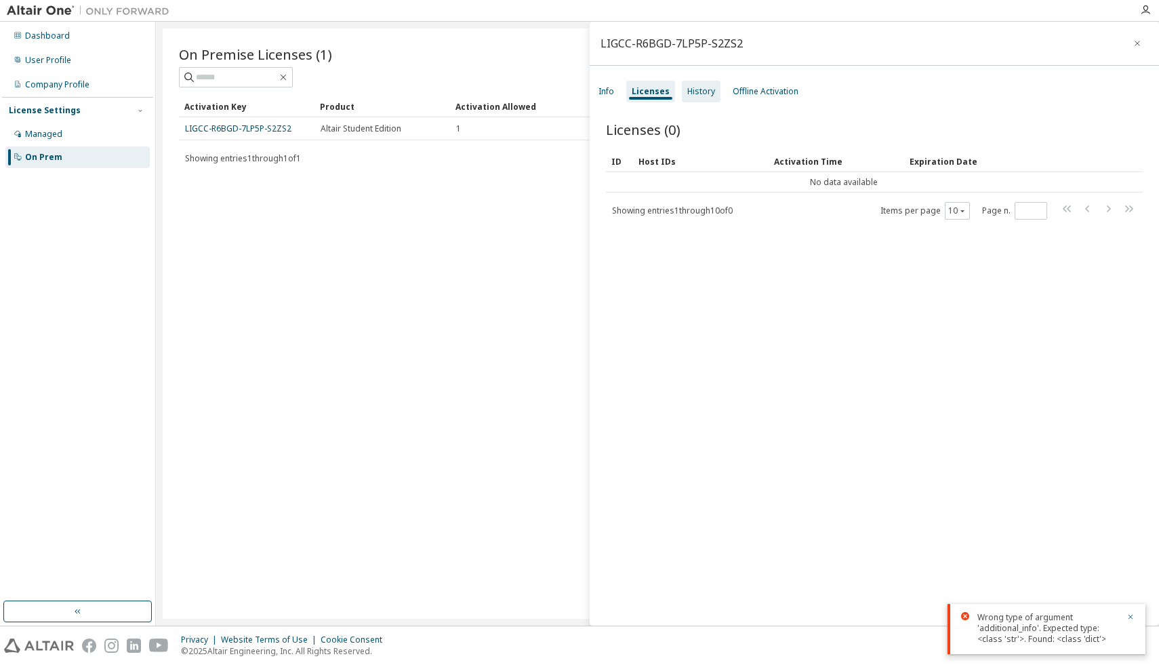
click at [705, 98] on div "History" at bounding box center [701, 92] width 39 height 22
click at [763, 93] on div "Offline Activation" at bounding box center [766, 91] width 66 height 11
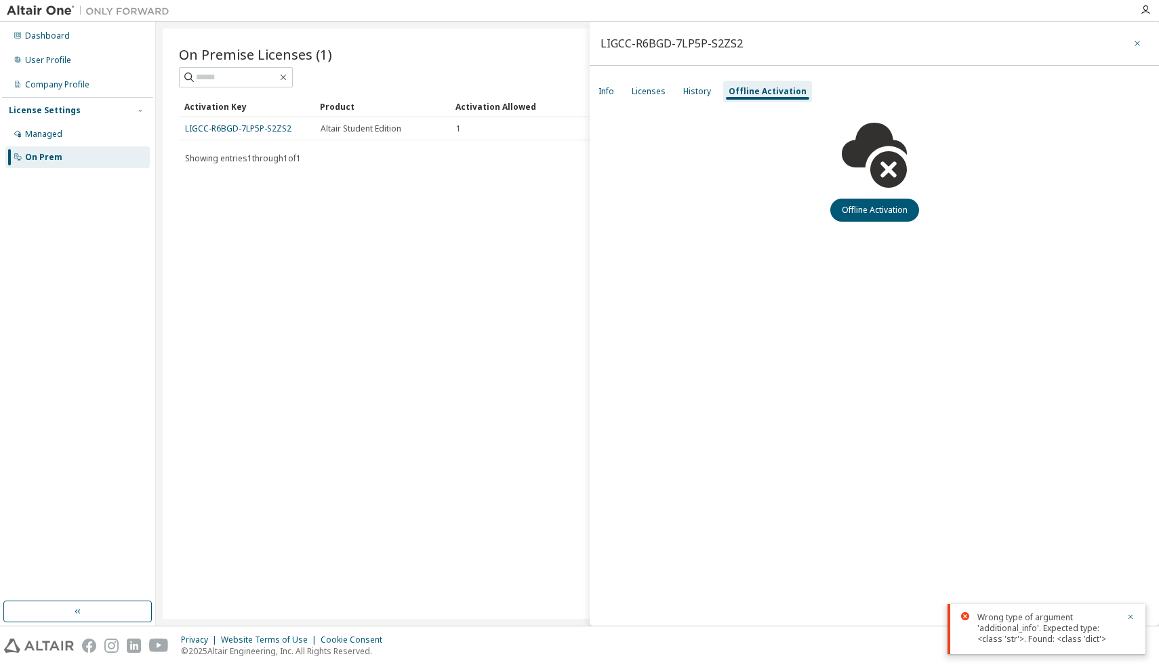
click at [1134, 44] on icon "button" at bounding box center [1137, 43] width 9 height 11
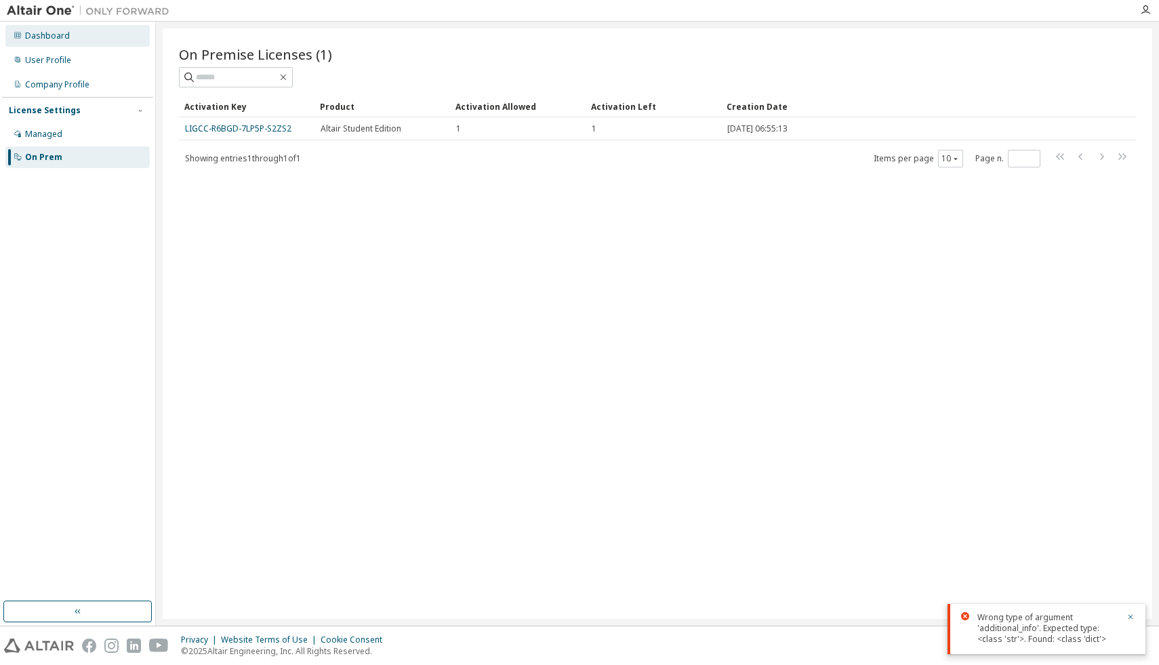
click at [64, 41] on div "Dashboard" at bounding box center [77, 36] width 144 height 22
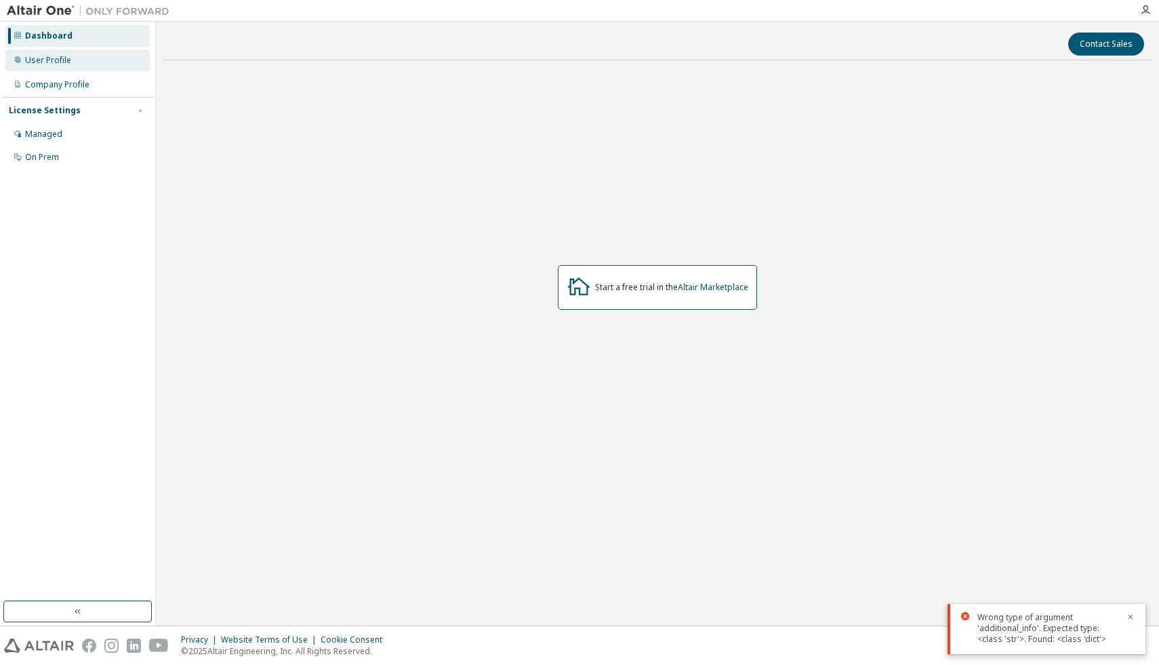
click at [69, 66] on div "User Profile" at bounding box center [77, 60] width 144 height 22
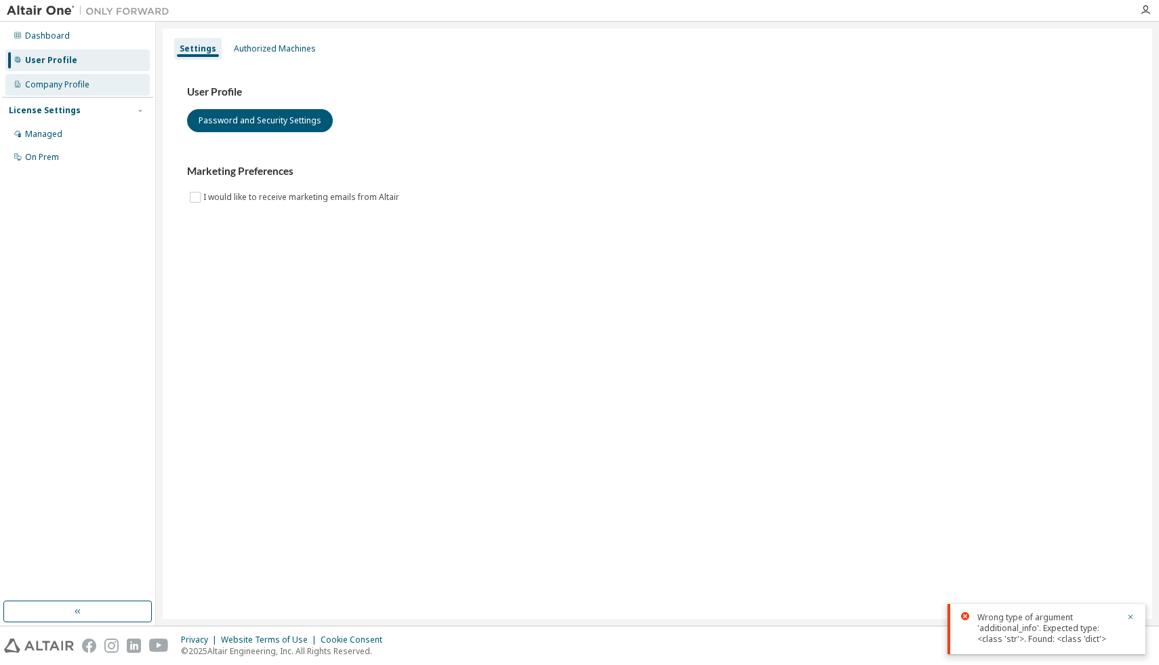
click at [70, 89] on div "Company Profile" at bounding box center [57, 84] width 64 height 11
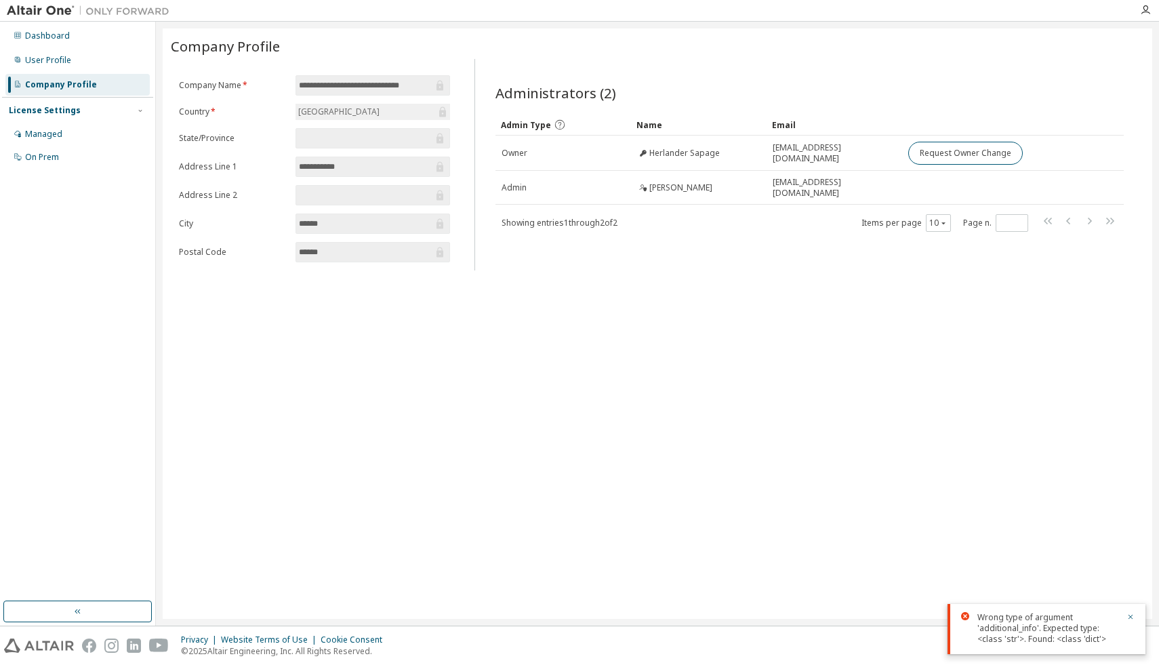
click at [1138, 14] on div at bounding box center [1145, 10] width 27 height 11
